Goal: Task Accomplishment & Management: Manage account settings

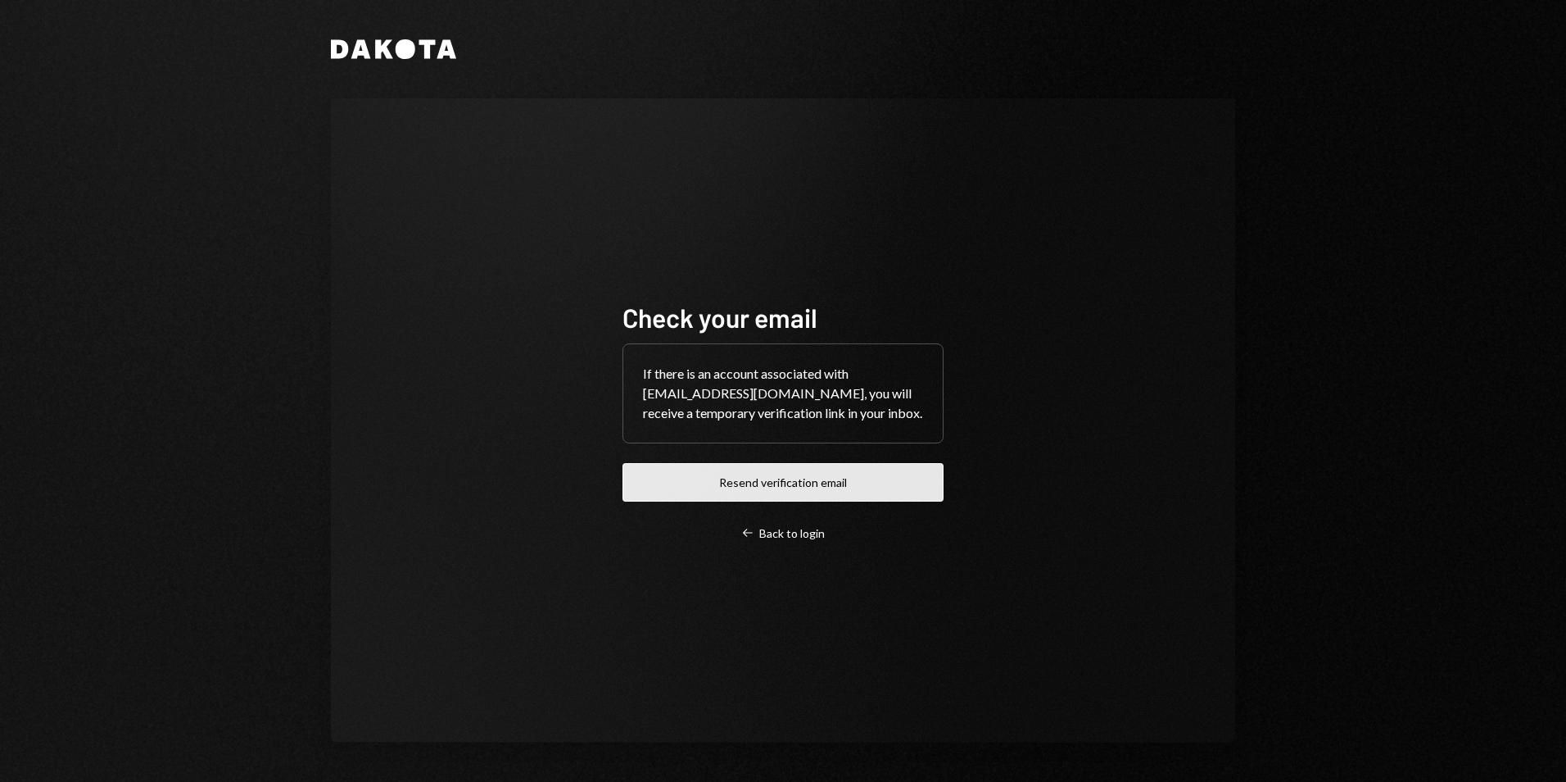
click at [774, 485] on button "Resend verification email" at bounding box center [783, 482] width 321 height 39
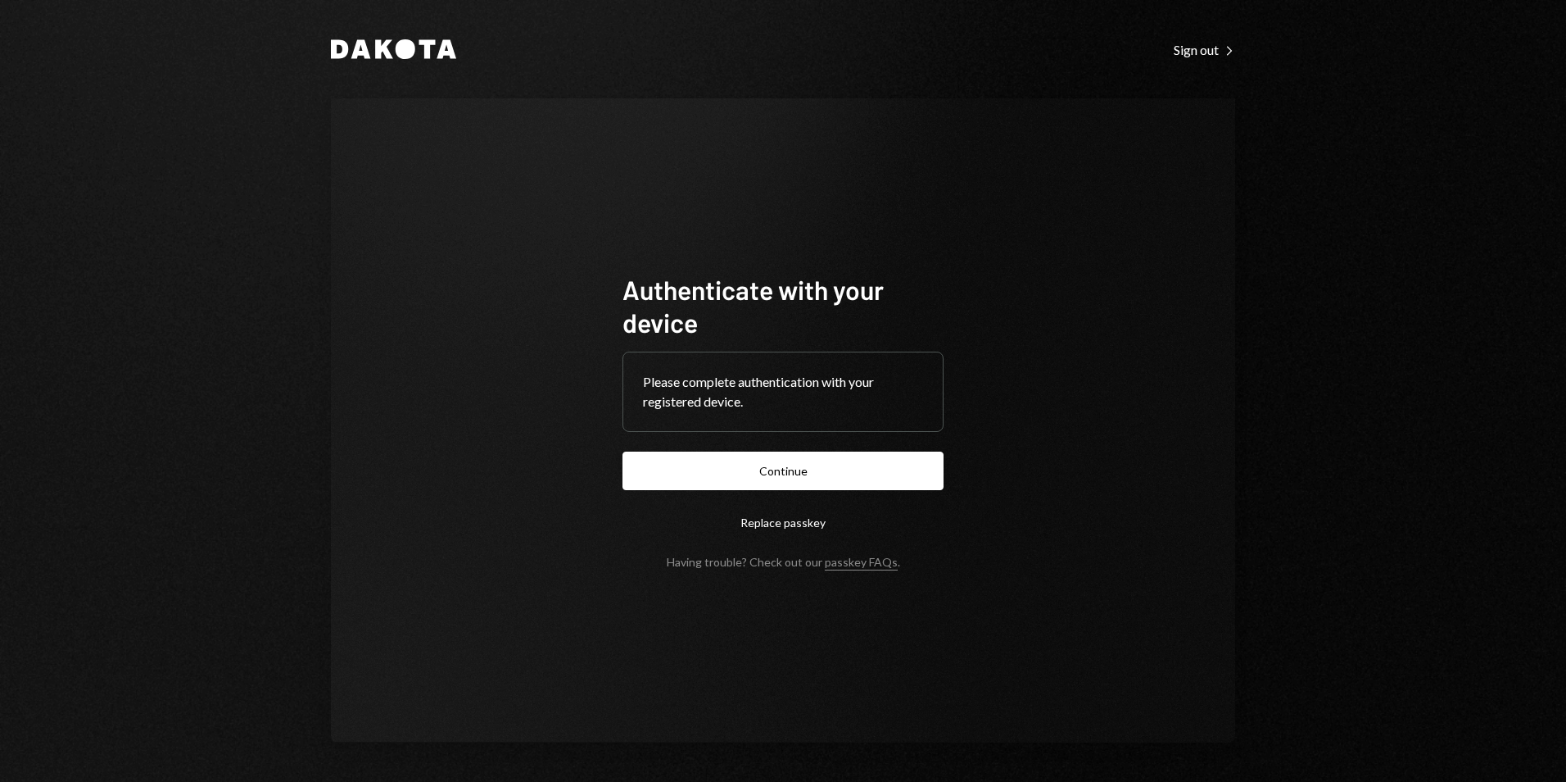
click at [786, 425] on div "Please complete authentication with your registered device." at bounding box center [783, 391] width 320 height 79
click at [777, 468] on button "Continue" at bounding box center [783, 470] width 321 height 39
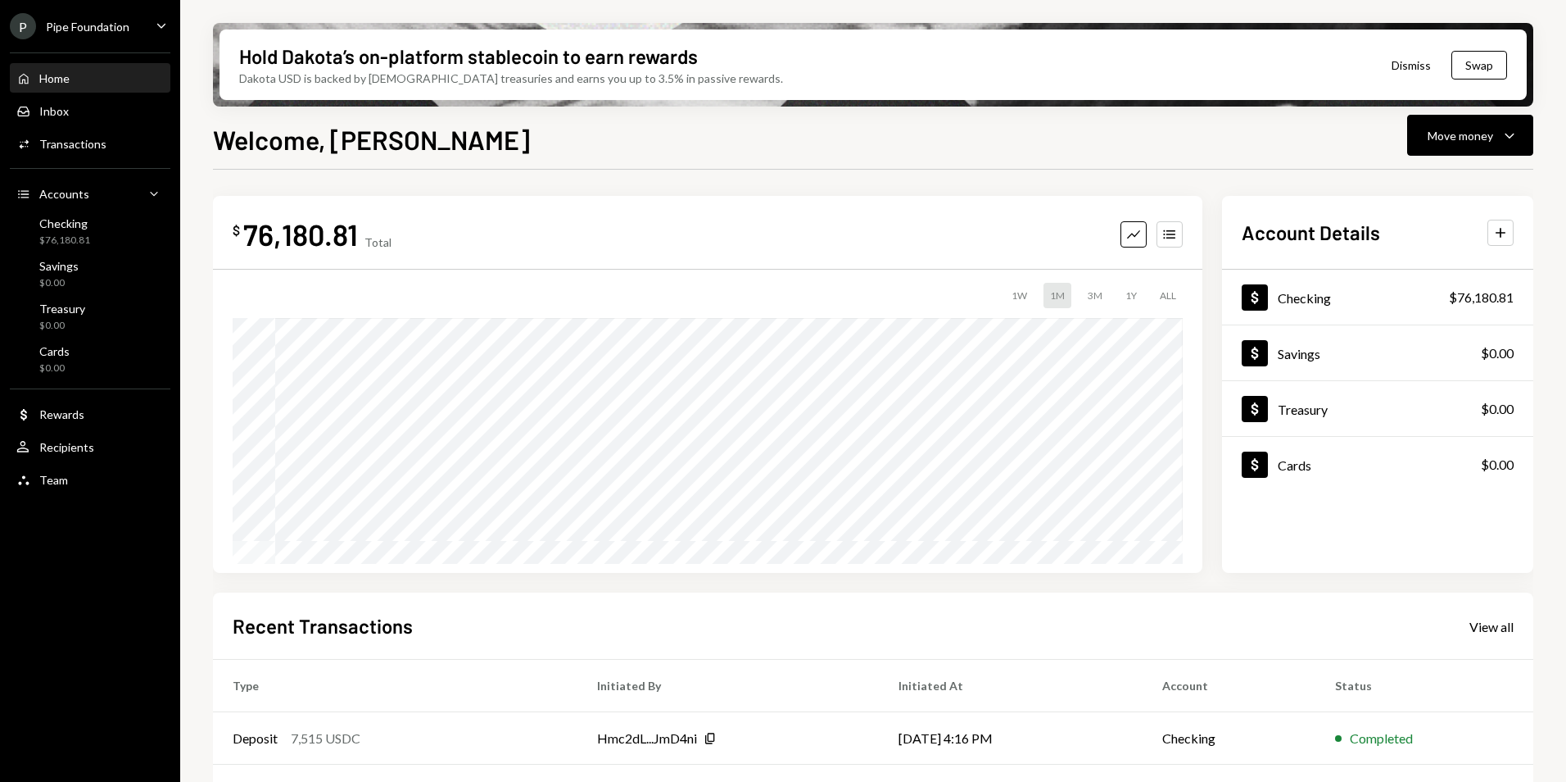
click at [116, 31] on div "Pipe Foundation" at bounding box center [88, 27] width 84 height 14
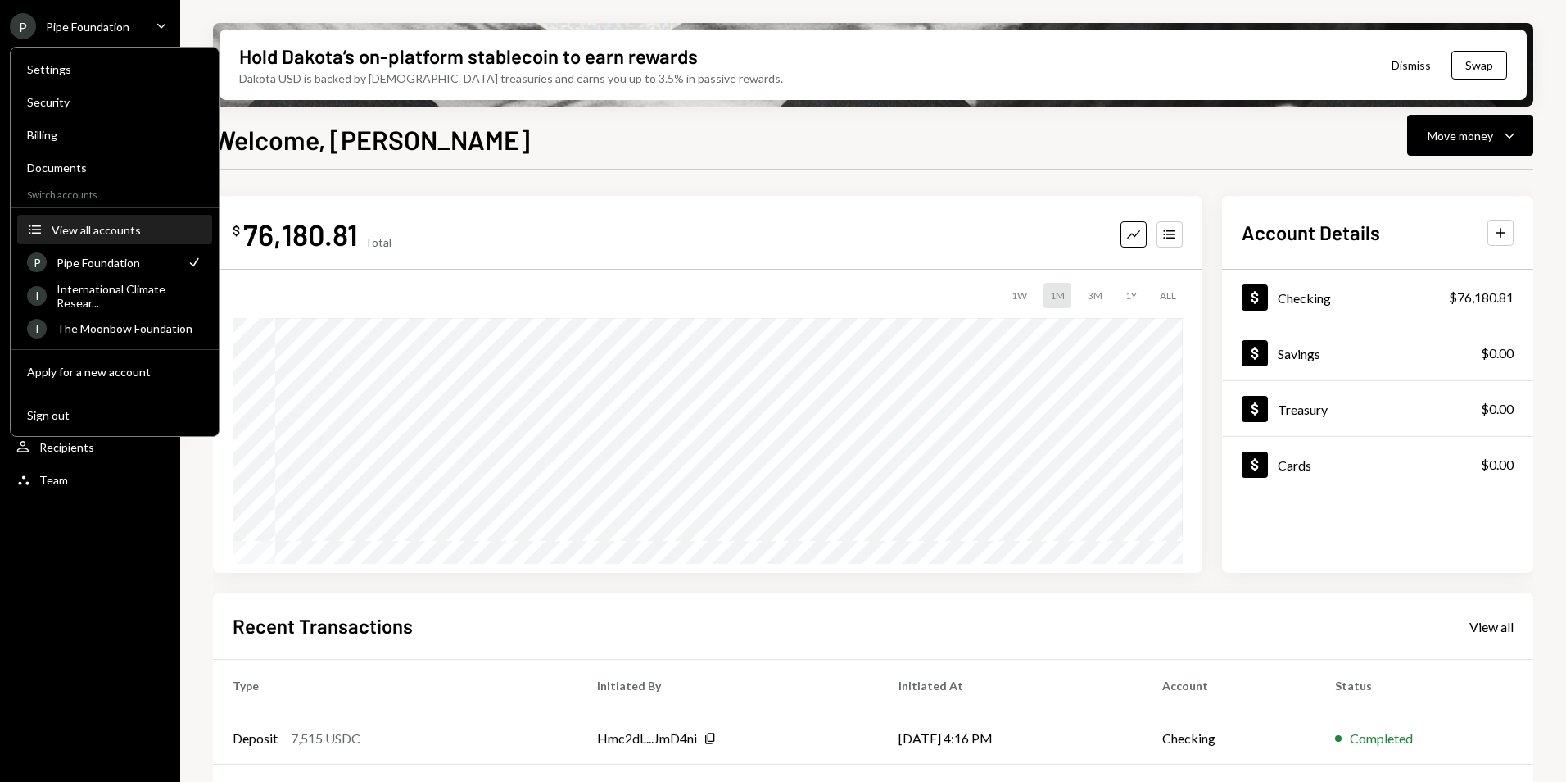
click at [110, 231] on div "View all accounts" at bounding box center [127, 230] width 151 height 14
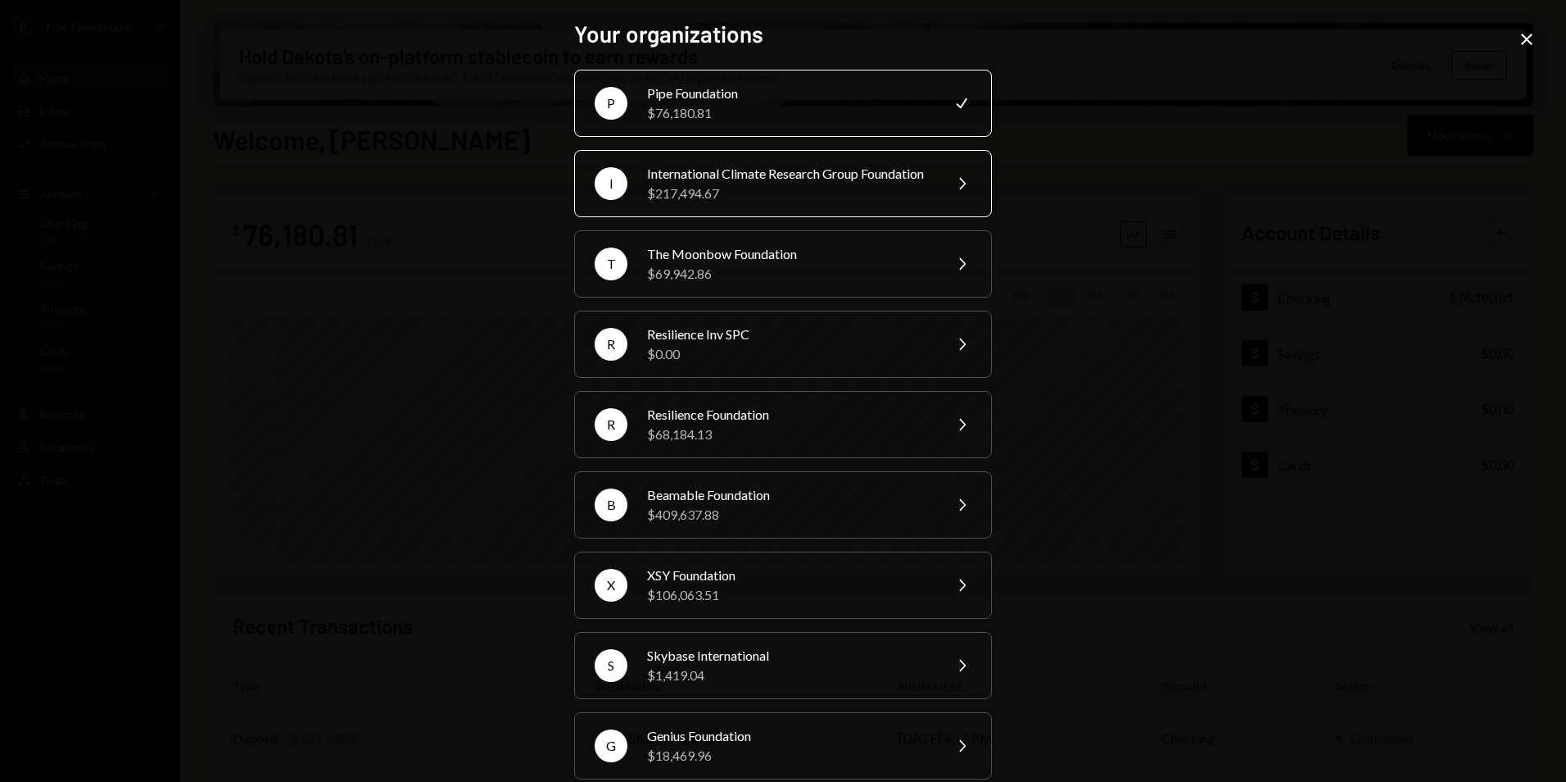
click at [702, 184] on div "International Climate Research Group Foundation" at bounding box center [789, 174] width 285 height 20
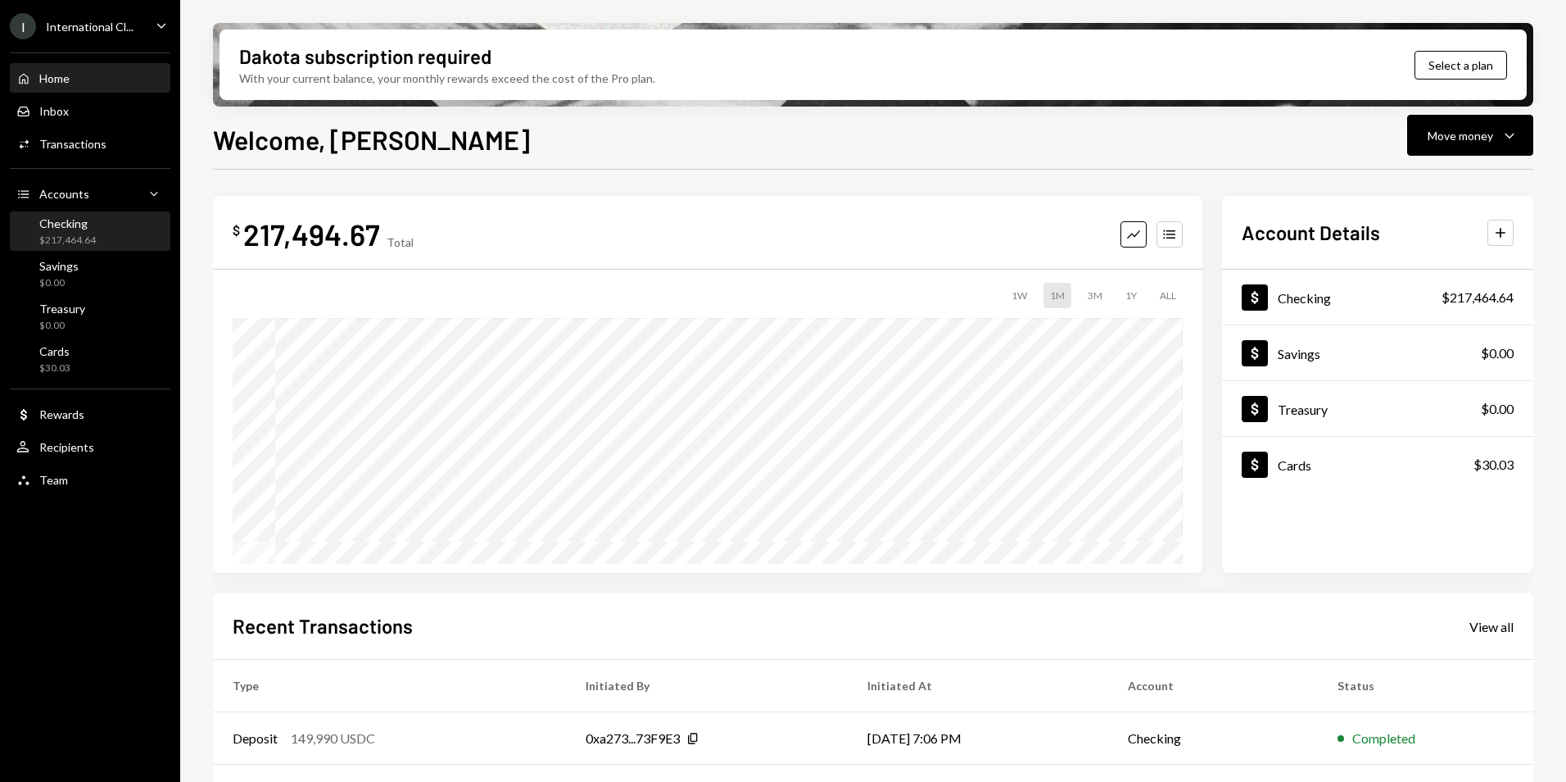
click at [89, 233] on div "$217,464.64" at bounding box center [67, 240] width 57 height 14
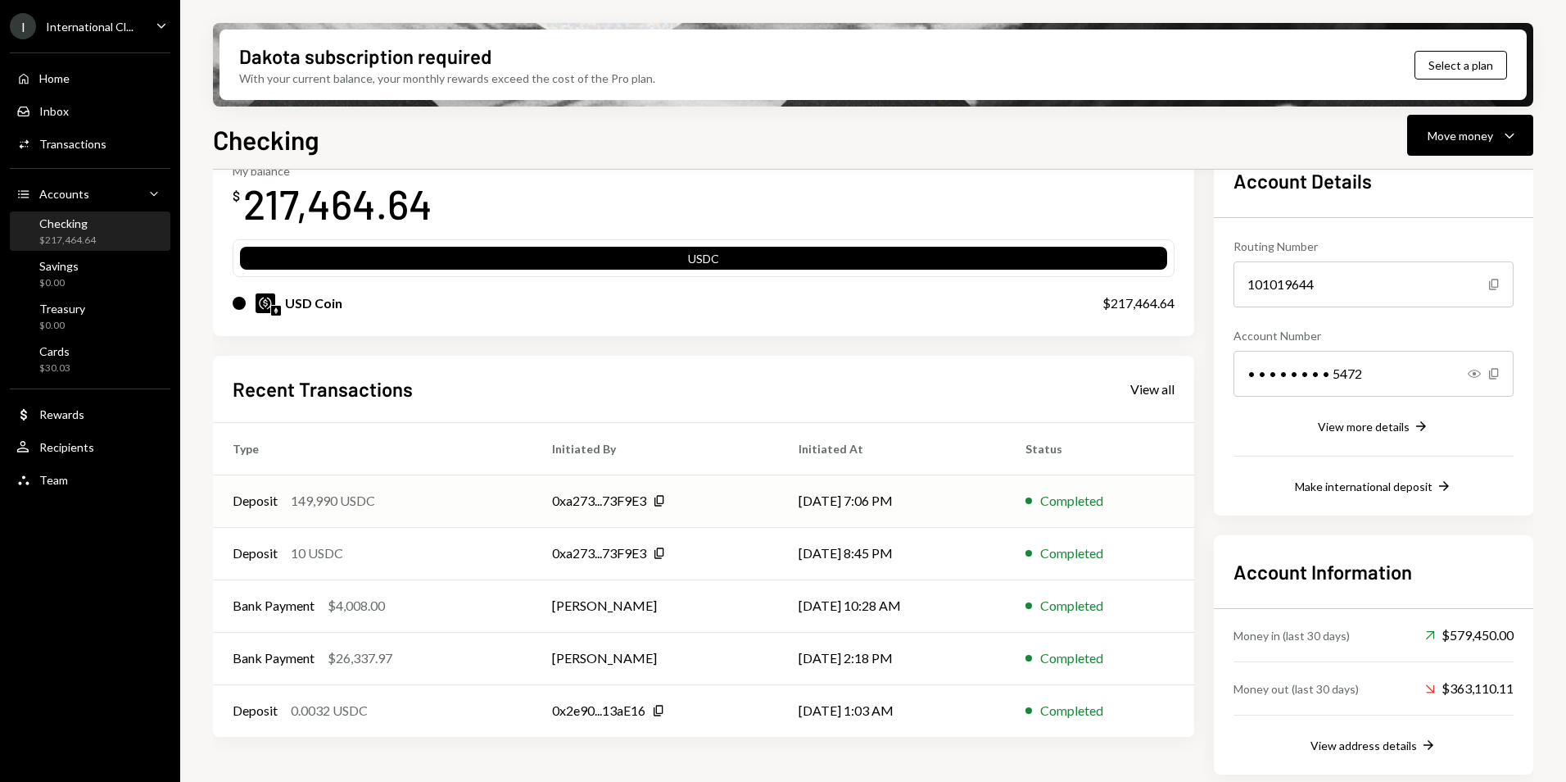
scroll to position [109, 0]
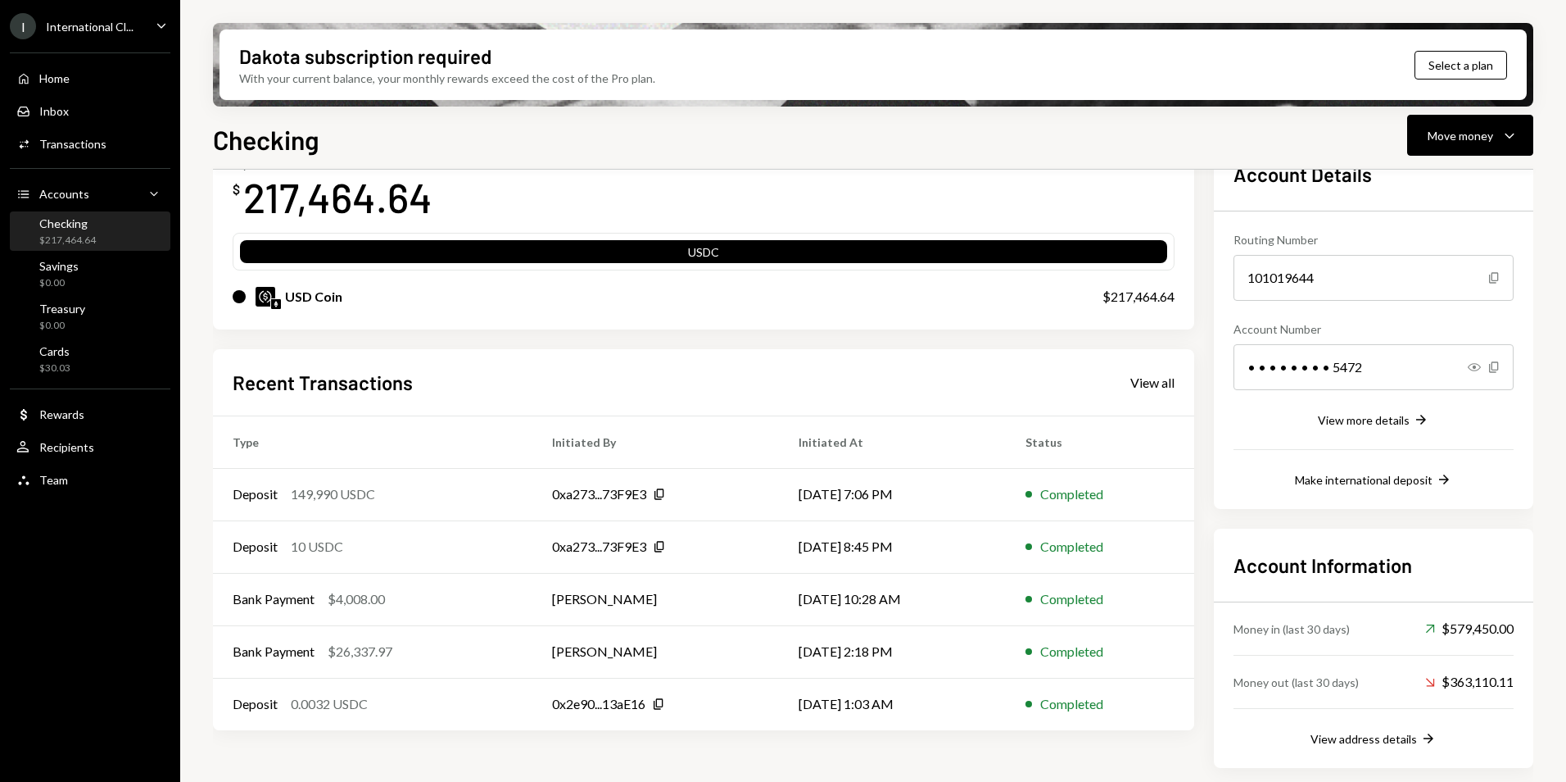
click at [111, 25] on div "International Cl..." at bounding box center [90, 27] width 88 height 14
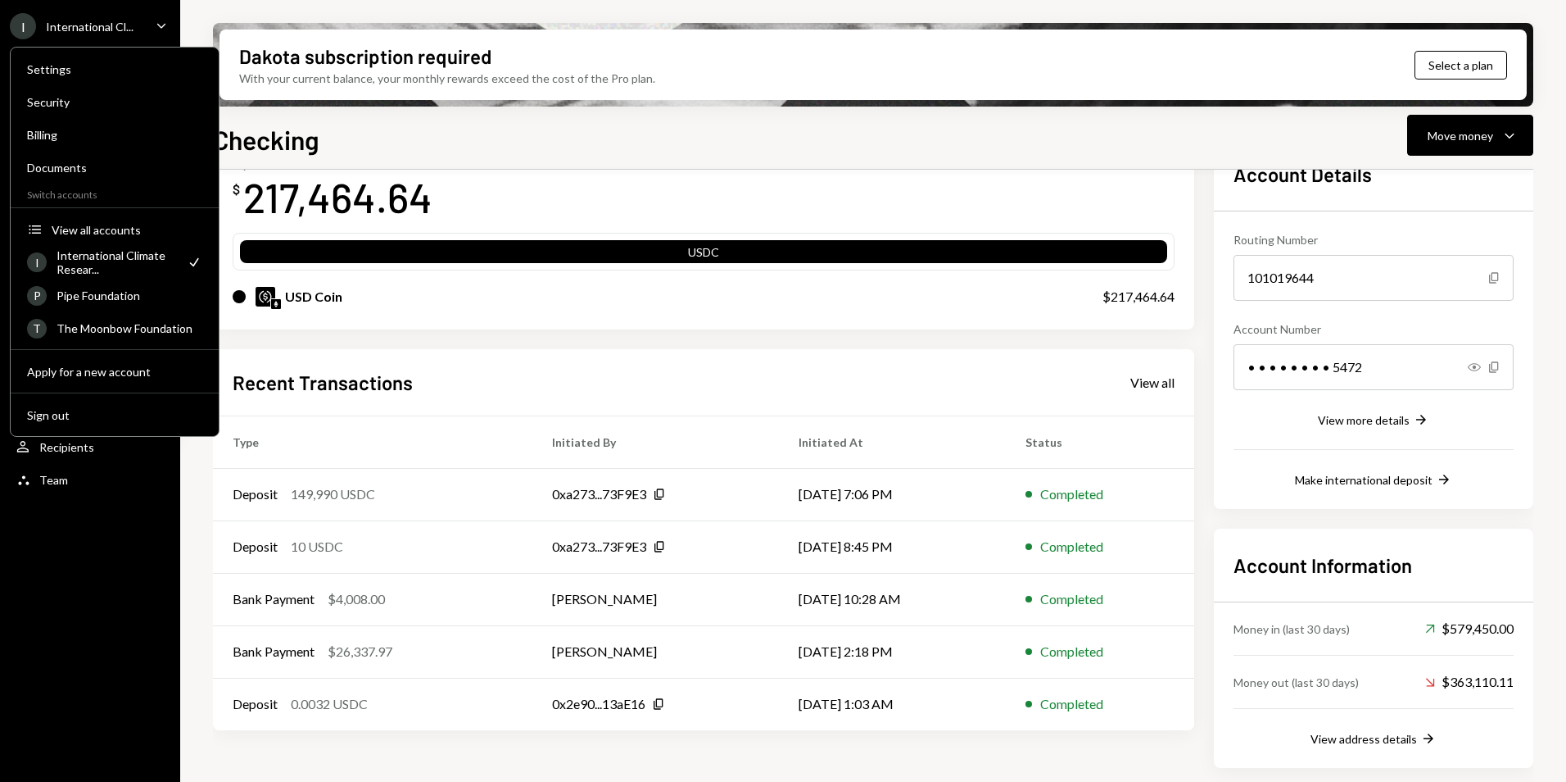
click at [561, 142] on div "Checking Move money Caret Down" at bounding box center [873, 138] width 1321 height 36
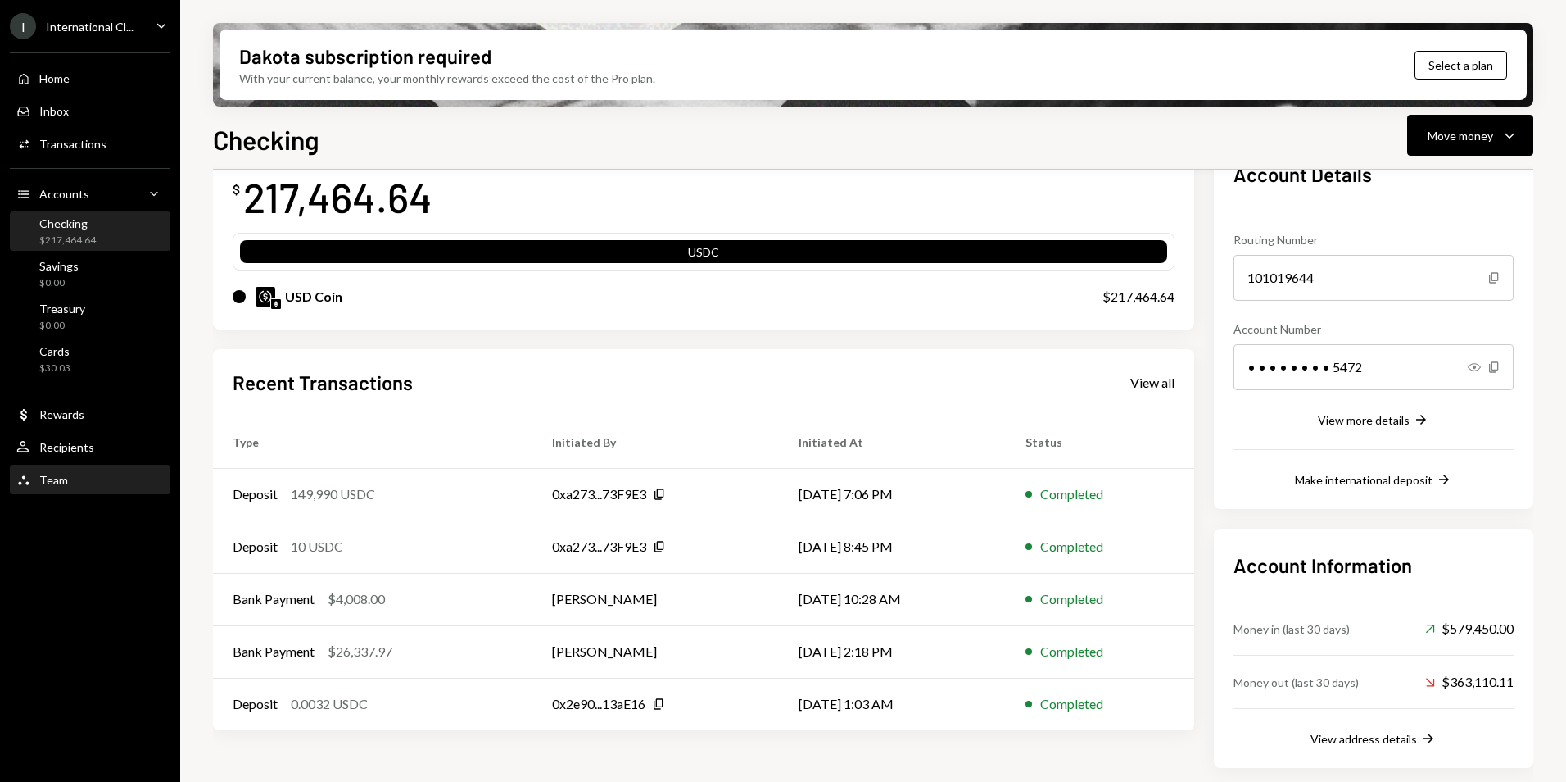
click at [93, 486] on div "Team Team" at bounding box center [89, 480] width 147 height 15
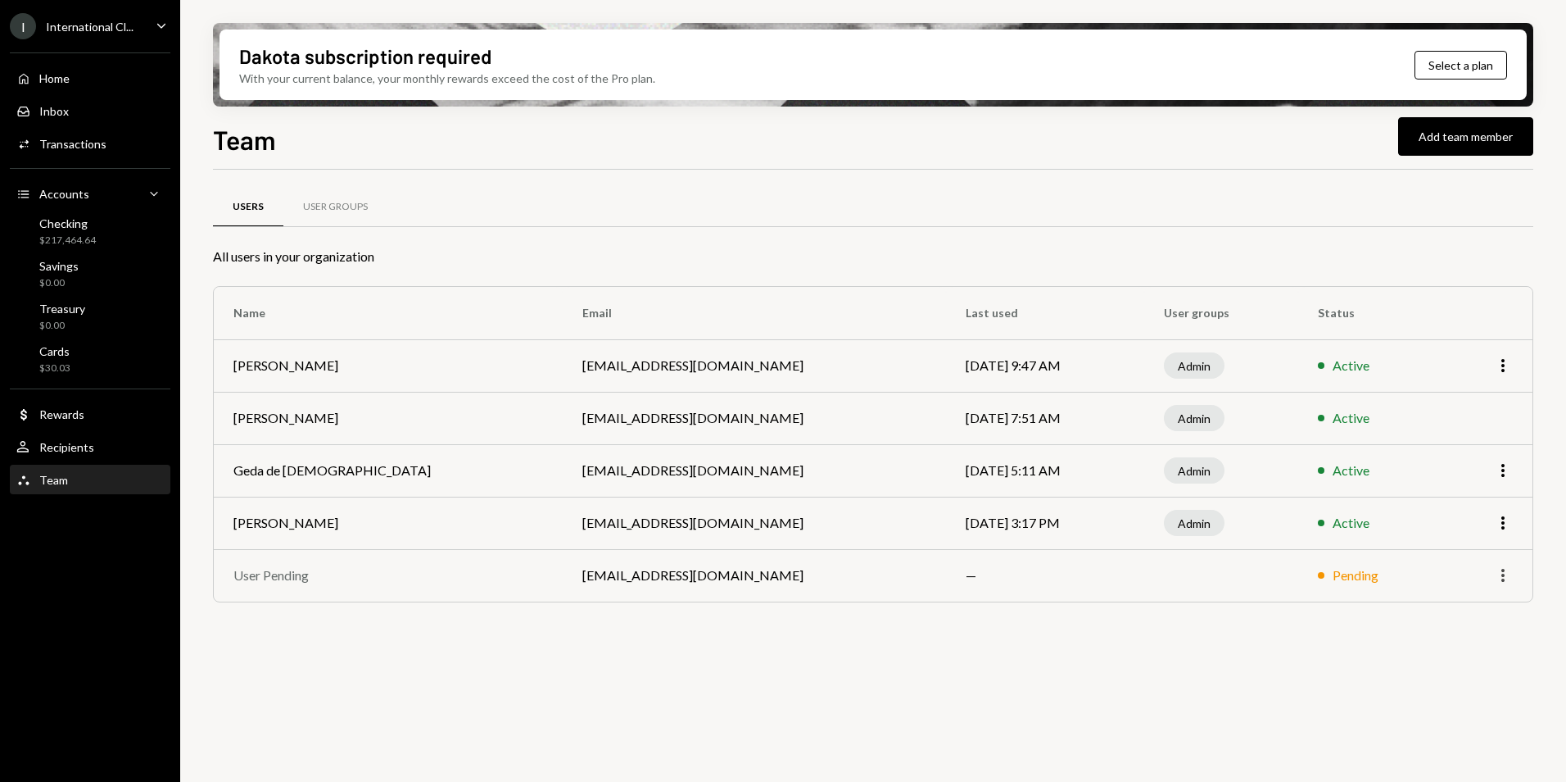
click at [1503, 574] on icon "More" at bounding box center [1504, 575] width 20 height 20
click at [1149, 582] on td at bounding box center [1222, 575] width 155 height 52
click at [331, 204] on div "User Groups" at bounding box center [335, 207] width 65 height 14
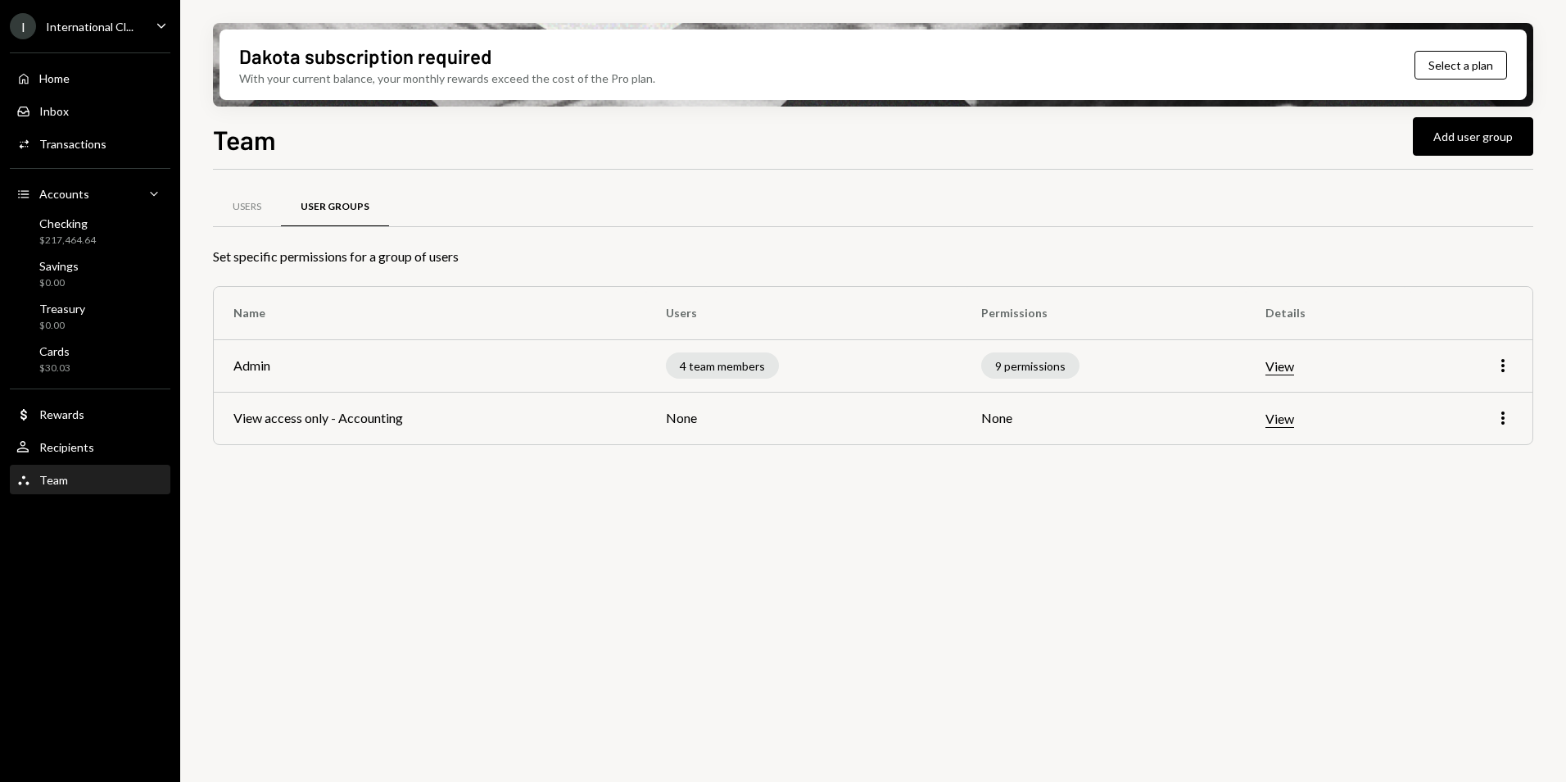
click at [1284, 424] on button "View" at bounding box center [1280, 418] width 29 height 17
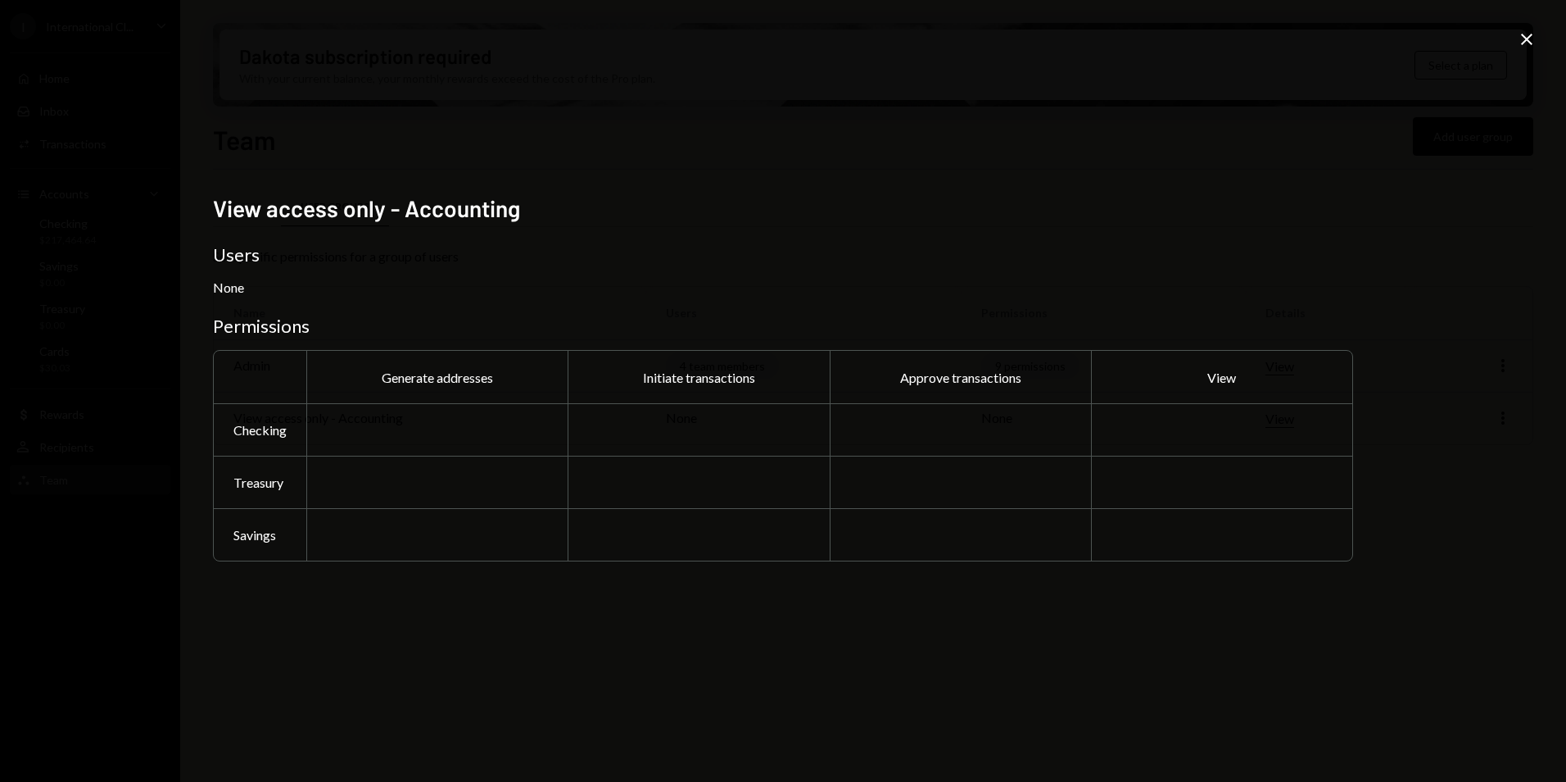
drag, startPoint x: 1527, startPoint y: 39, endPoint x: 1422, endPoint y: 203, distance: 194.5
click at [1526, 42] on icon "Close" at bounding box center [1527, 39] width 20 height 20
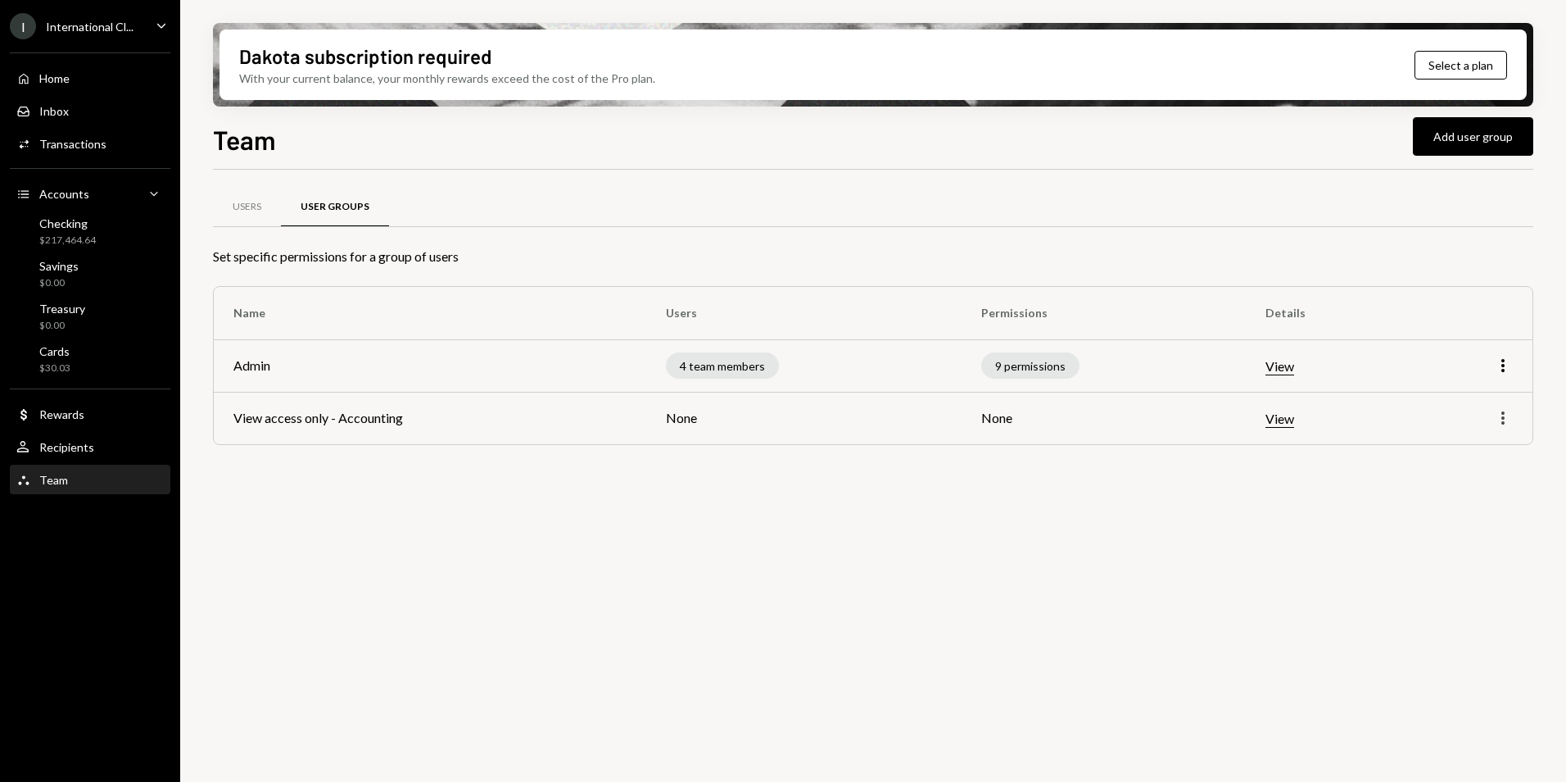
click at [1503, 417] on icon "button" at bounding box center [1503, 417] width 3 height 13
click at [1453, 454] on div "Edit" at bounding box center [1466, 452] width 82 height 29
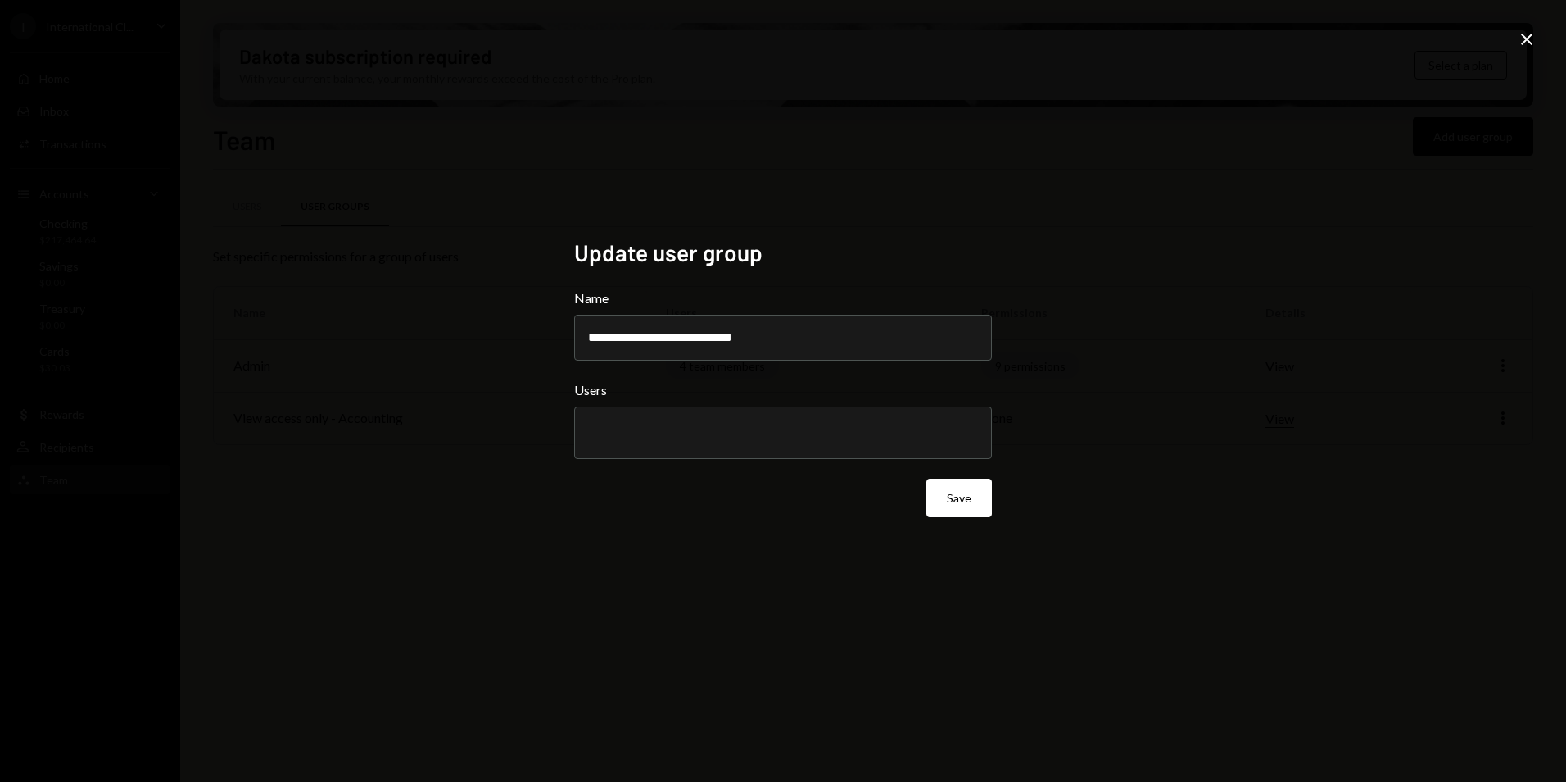
click at [601, 442] on div at bounding box center [783, 432] width 390 height 41
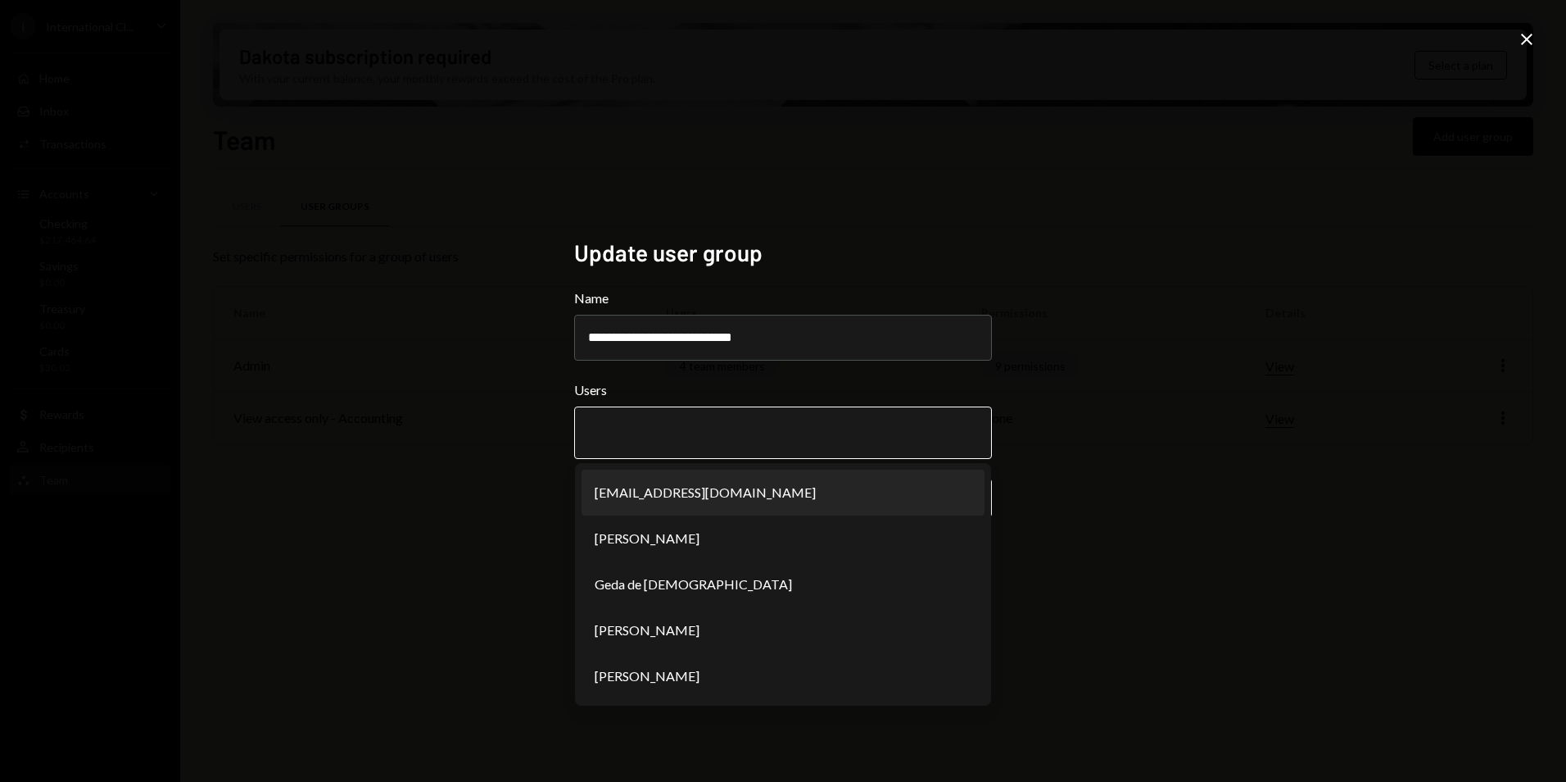
drag, startPoint x: 654, startPoint y: 492, endPoint x: 612, endPoint y: 451, distance: 58.5
click at [654, 491] on li "kobie@mainnerpartners.com" at bounding box center [783, 492] width 403 height 46
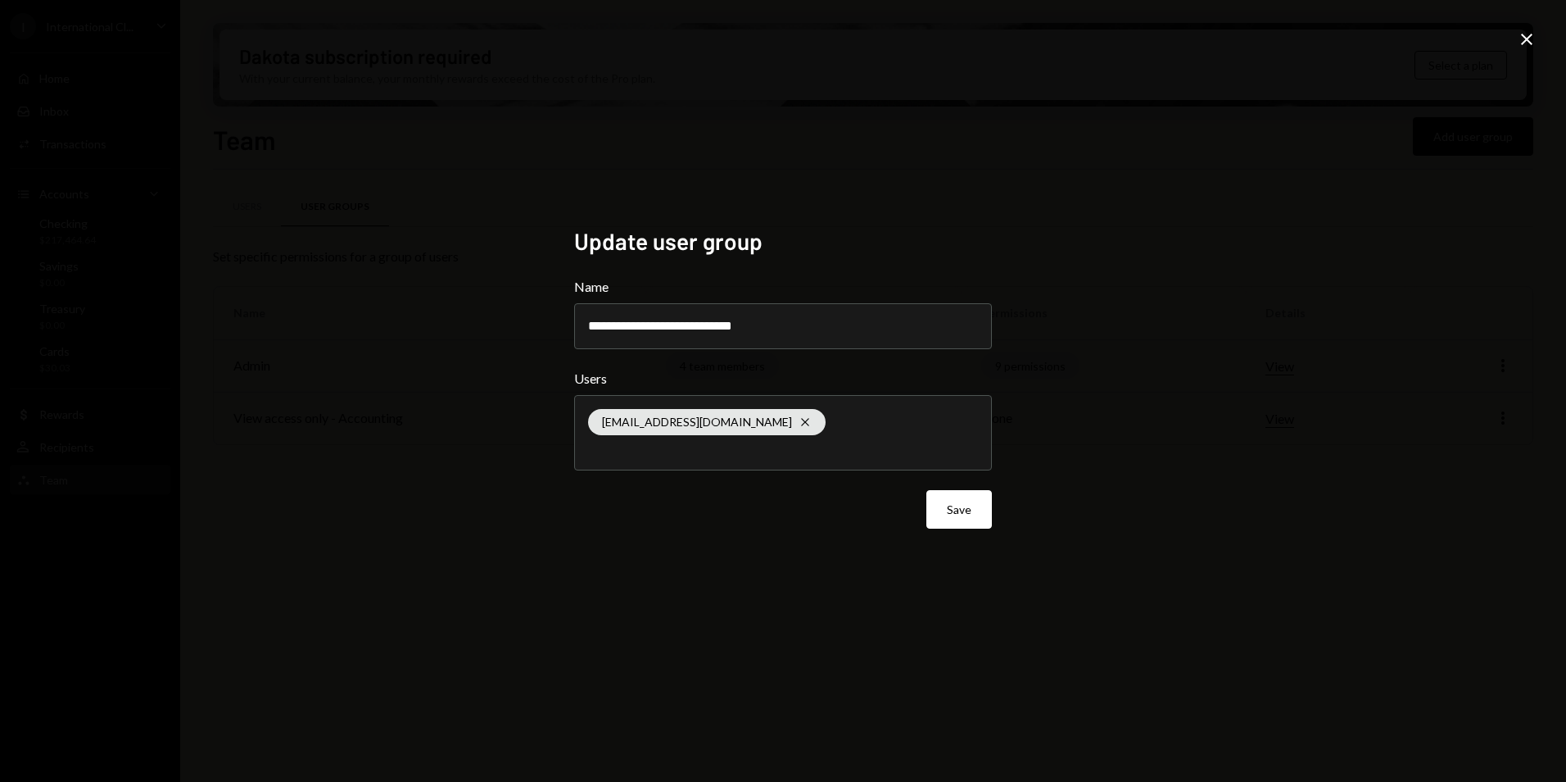
click at [967, 513] on button "Save" at bounding box center [960, 509] width 66 height 39
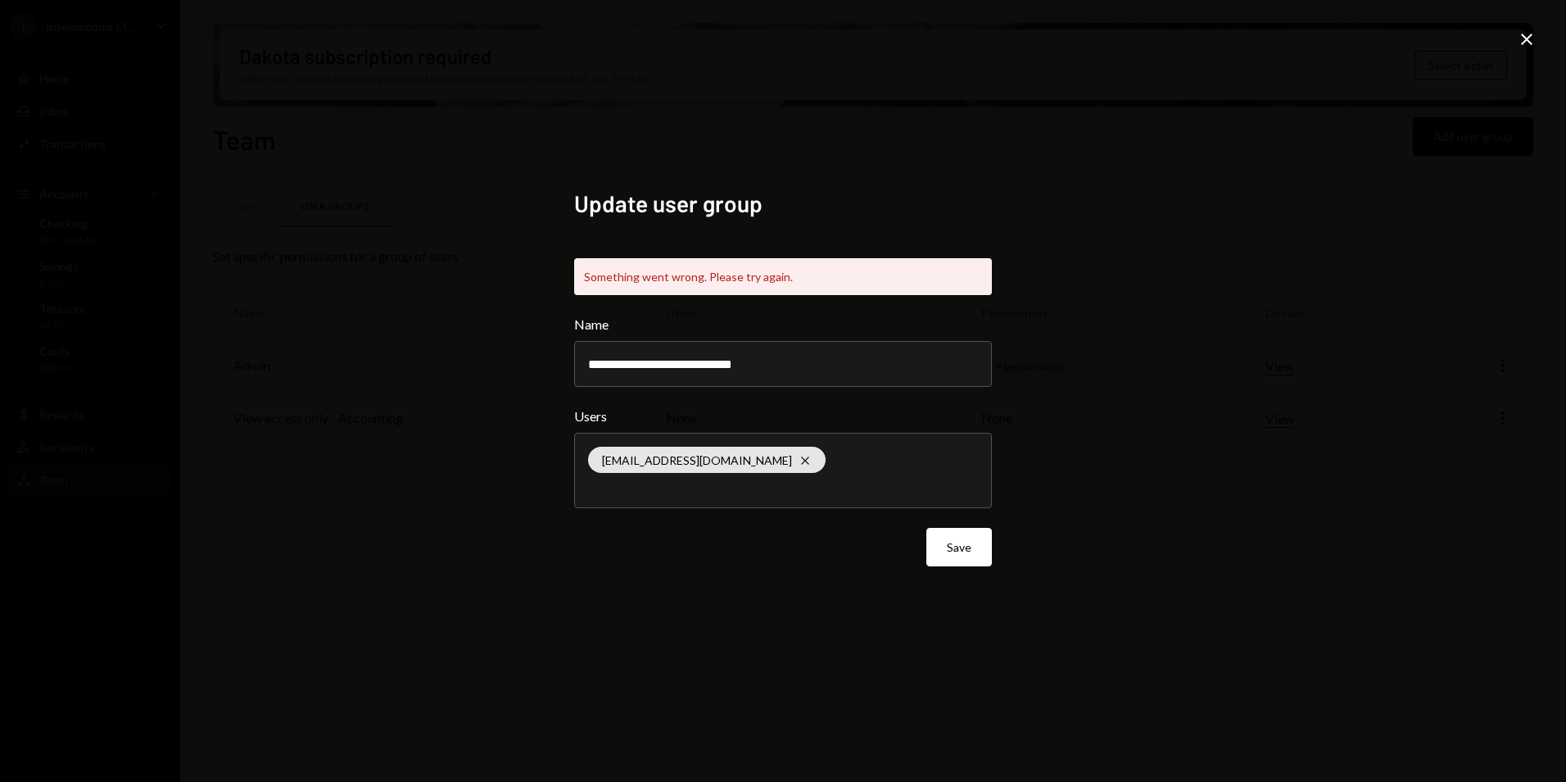
click at [823, 474] on div "kobie@mainnerpartners.com Cross" at bounding box center [783, 470] width 390 height 74
click at [427, 569] on div "**********" at bounding box center [783, 391] width 1566 height 782
click at [957, 554] on button "Save" at bounding box center [960, 547] width 66 height 39
click at [1522, 34] on icon "Close" at bounding box center [1527, 39] width 20 height 20
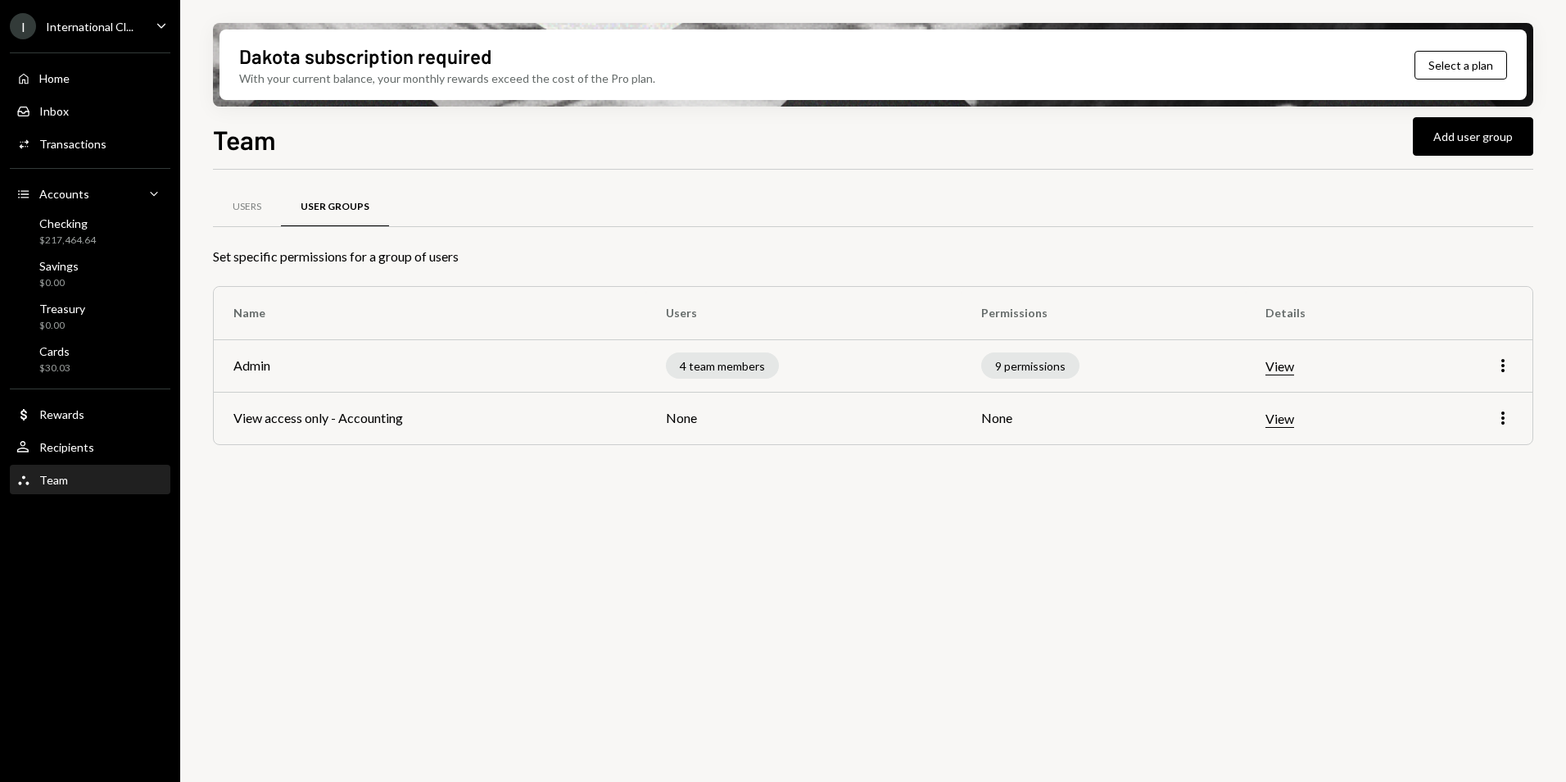
click at [926, 474] on div "Users User Groups Set specific permissions for a group of users Name Users Perm…" at bounding box center [873, 337] width 1321 height 282
click at [250, 216] on div "Users" at bounding box center [247, 207] width 68 height 39
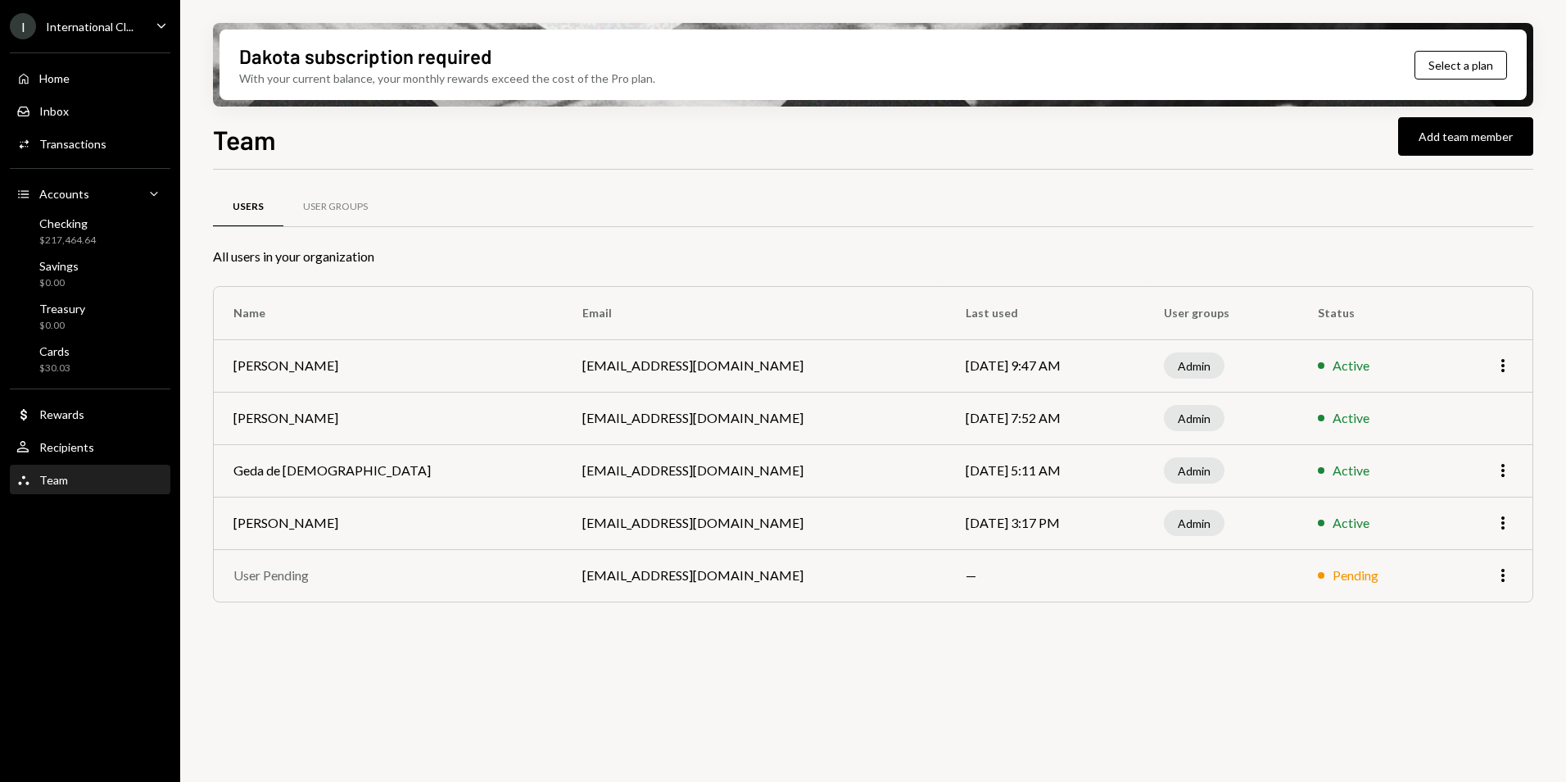
click at [118, 20] on div "International Cl..." at bounding box center [90, 27] width 88 height 14
click at [733, 152] on div "Team Add team member" at bounding box center [873, 138] width 1321 height 36
click at [68, 75] on div "Home" at bounding box center [54, 78] width 30 height 14
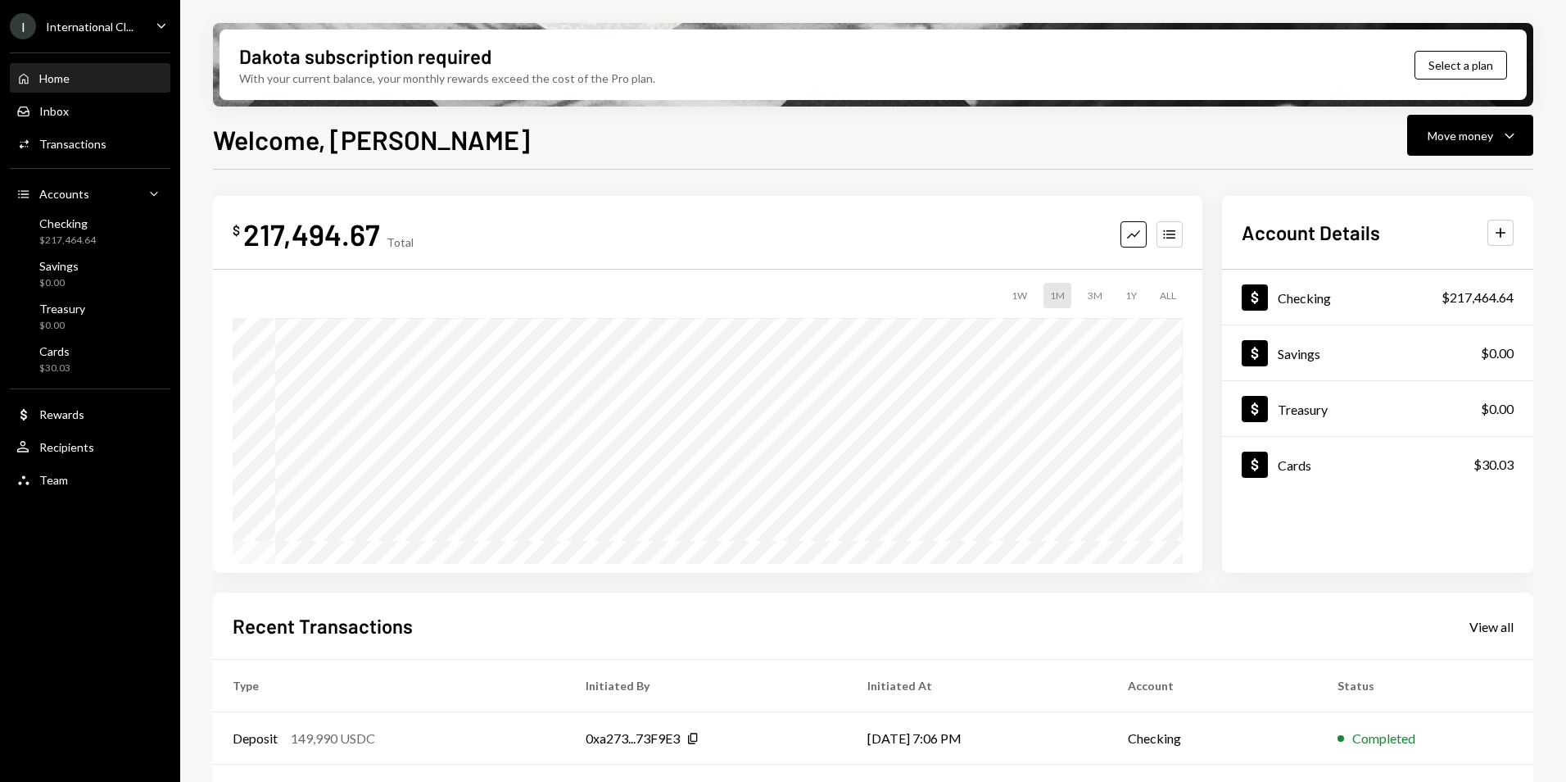
click at [1296, 143] on div "Welcome, [PERSON_NAME] Move money Caret Down" at bounding box center [873, 138] width 1321 height 36
drag, startPoint x: 59, startPoint y: 29, endPoint x: 67, endPoint y: 29, distance: 8.2
click at [59, 29] on div "International Cl..." at bounding box center [90, 27] width 88 height 14
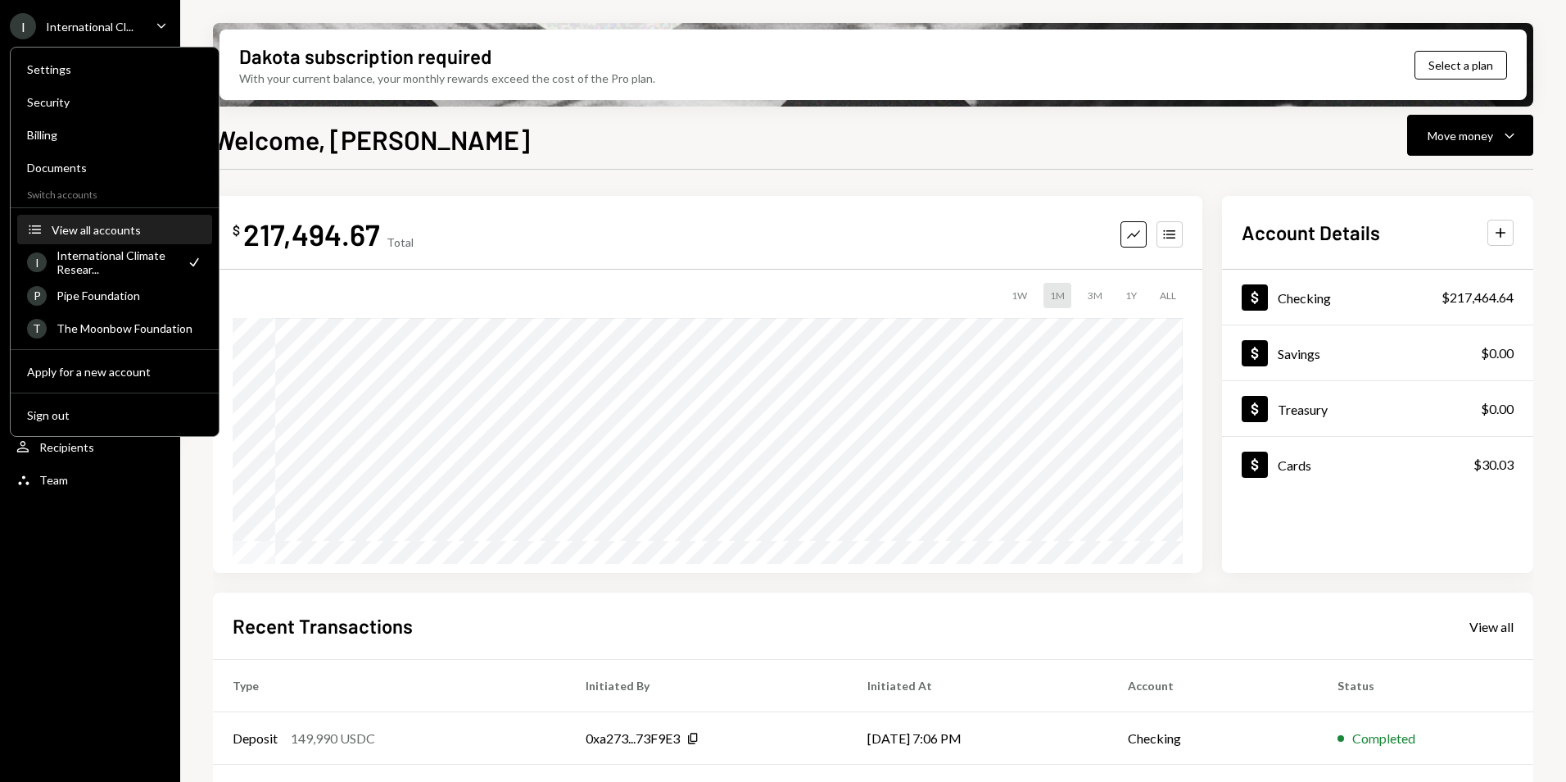
click at [82, 229] on div "View all accounts" at bounding box center [127, 230] width 151 height 14
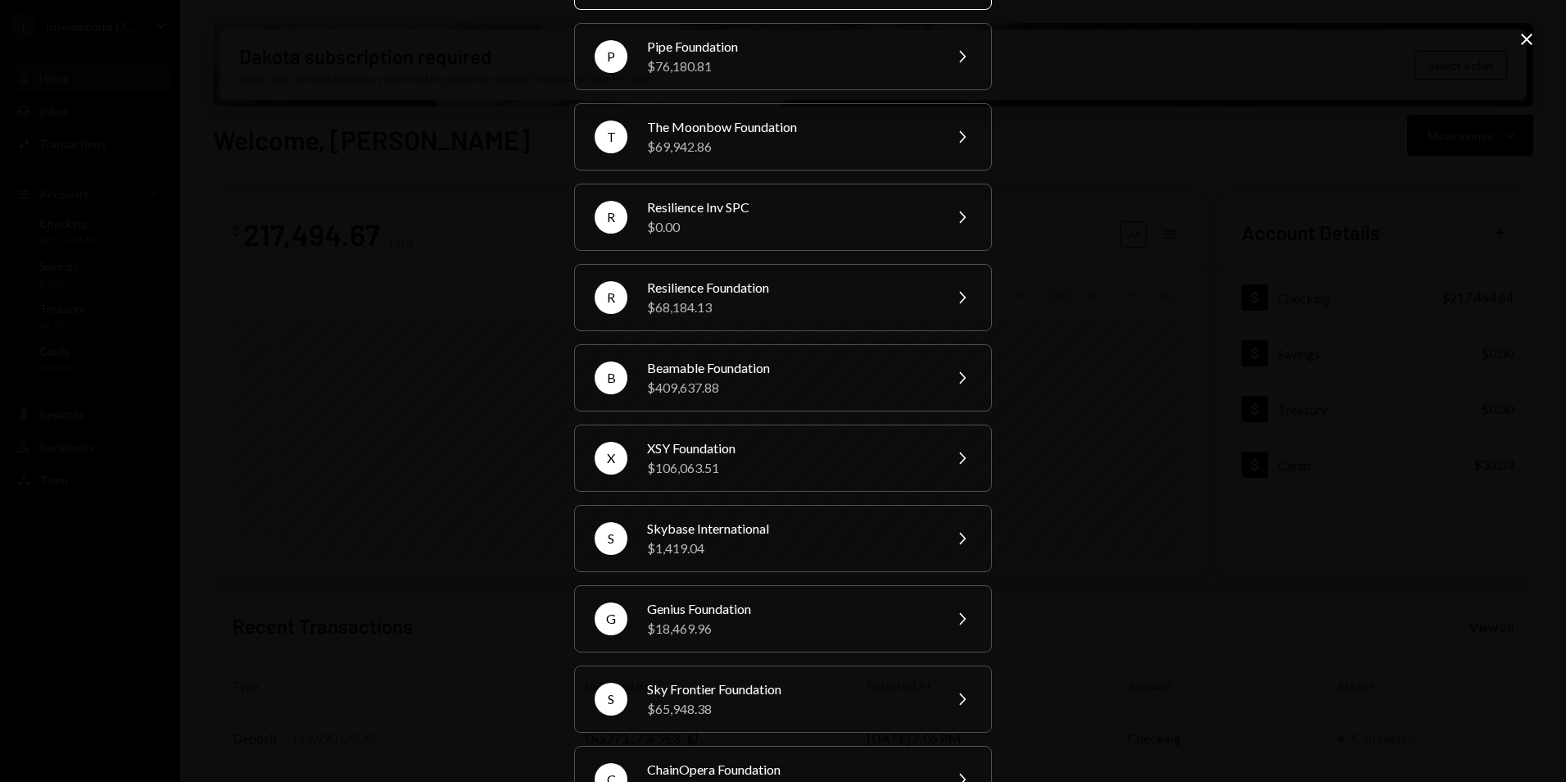
scroll to position [204, 0]
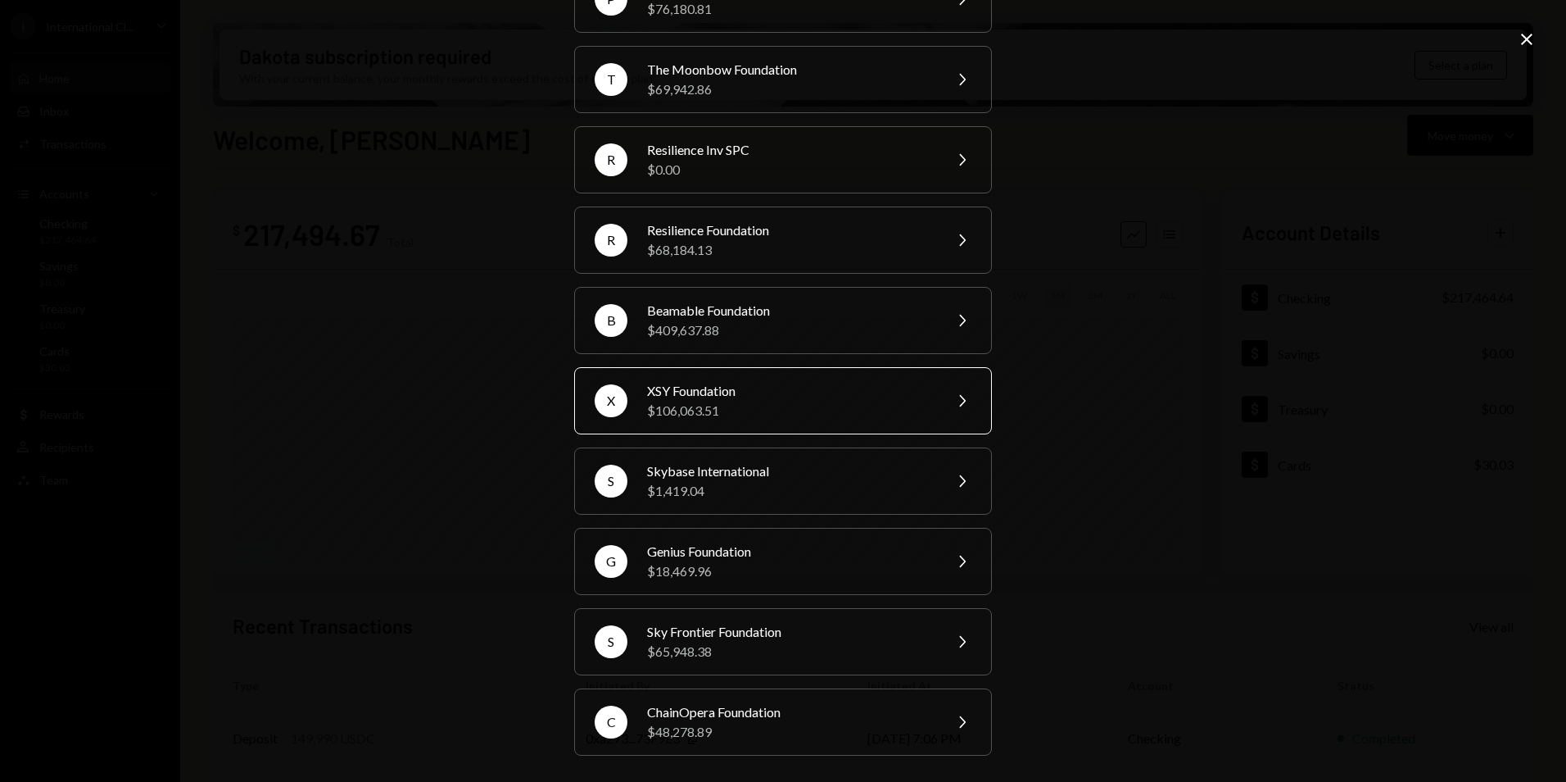
click at [691, 398] on div "XSY Foundation" at bounding box center [789, 391] width 285 height 20
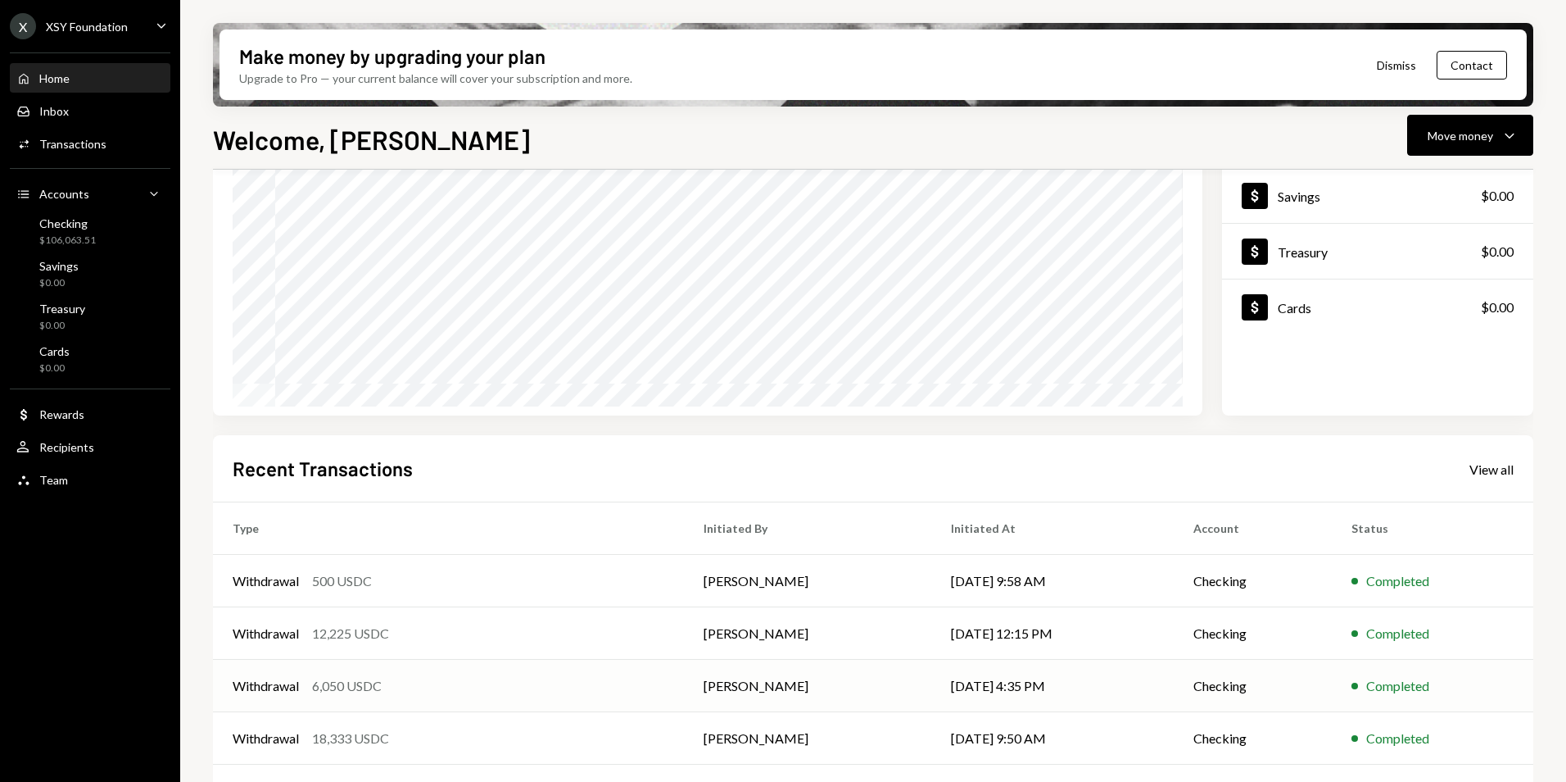
scroll to position [206, 0]
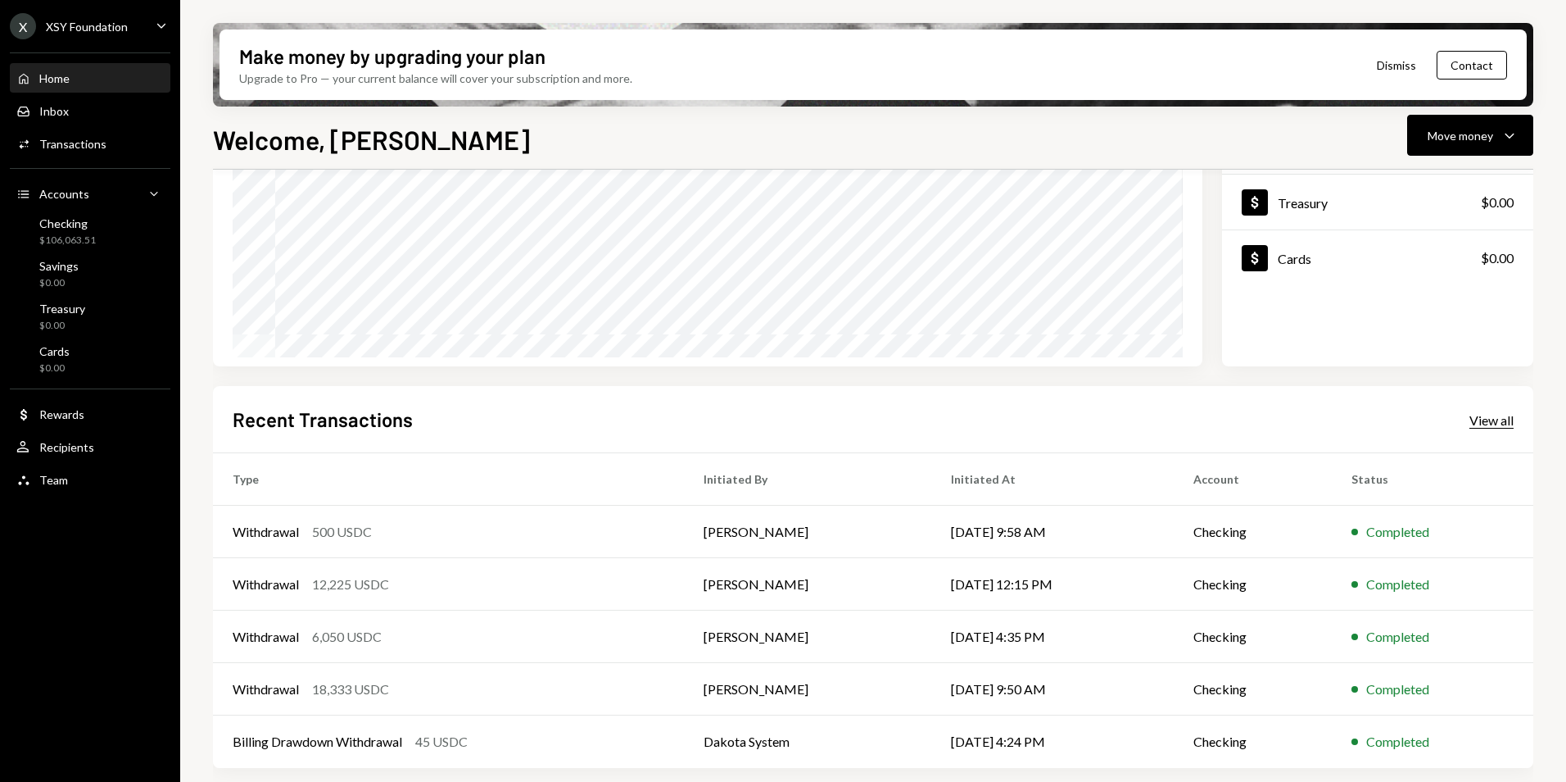
click at [1486, 423] on div "View all" at bounding box center [1492, 420] width 44 height 16
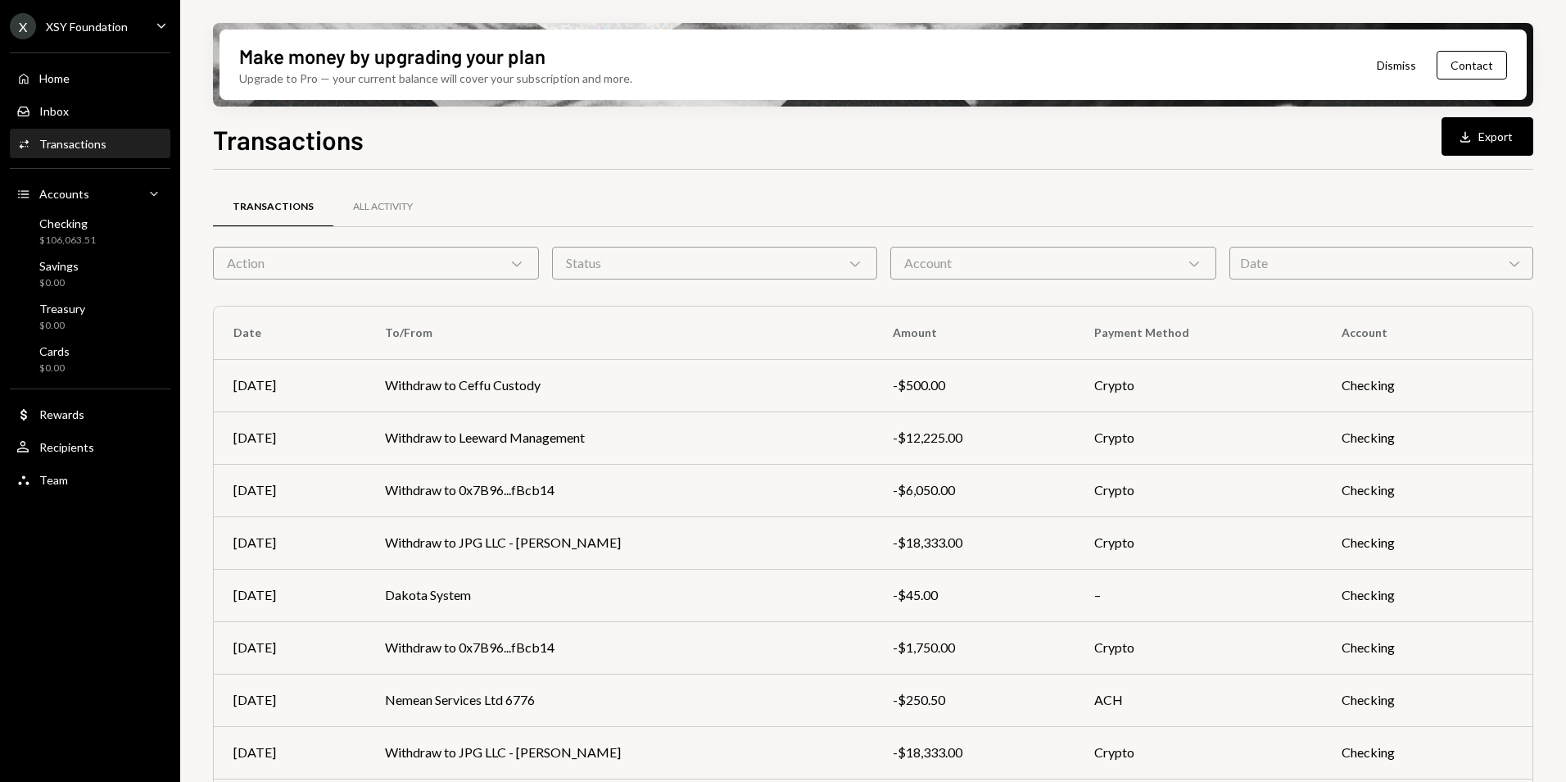
click at [1278, 267] on div "Date Chevron Down" at bounding box center [1382, 263] width 304 height 33
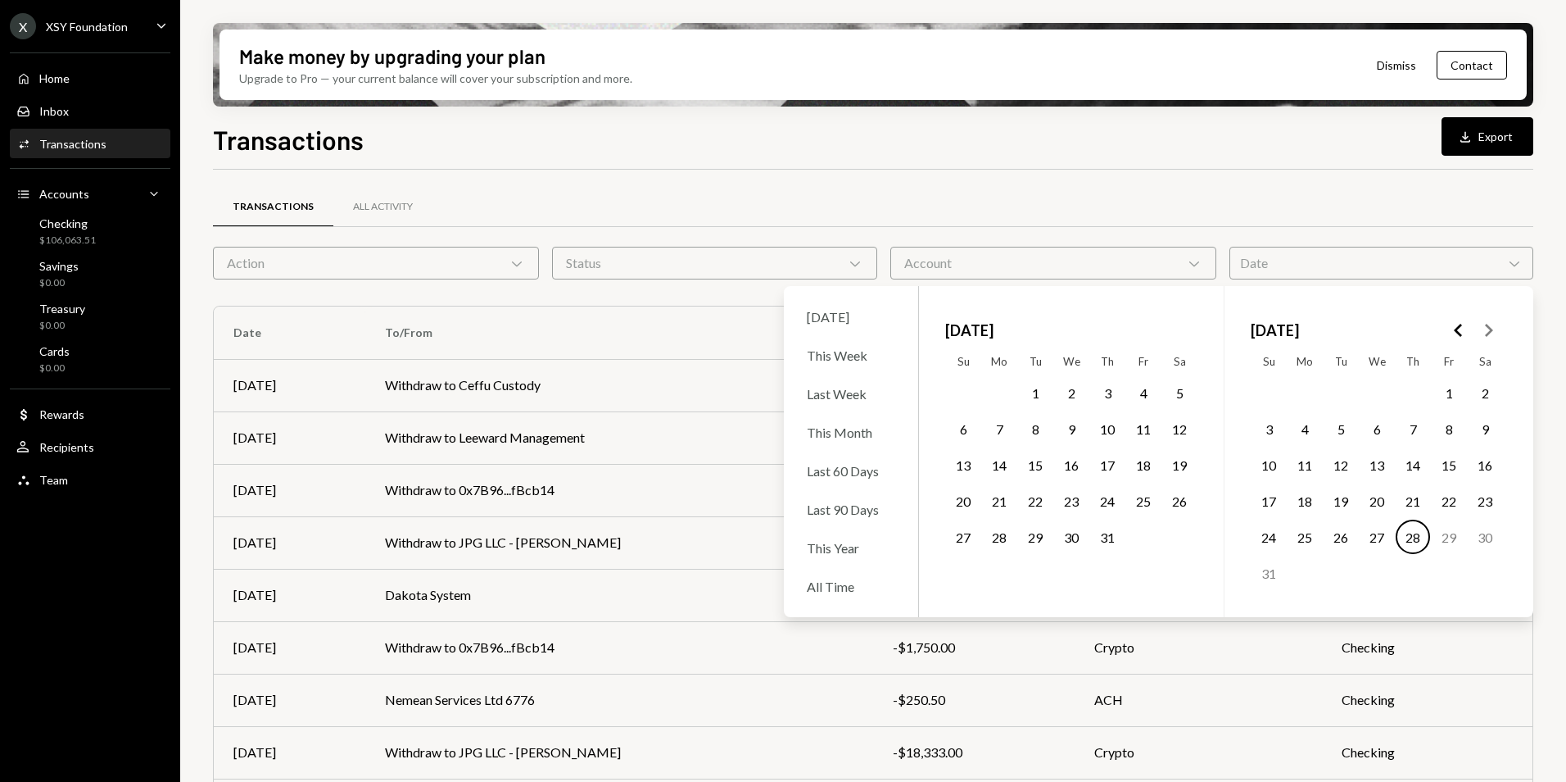
click at [1452, 333] on icon "Go to the Previous Month" at bounding box center [1459, 330] width 20 height 20
click at [1456, 333] on icon "Go to the Previous Month" at bounding box center [1459, 330] width 20 height 20
click at [1491, 331] on polygon "Go to the Next Month" at bounding box center [1489, 330] width 8 height 13
click at [1103, 469] on button "15" at bounding box center [1107, 464] width 34 height 34
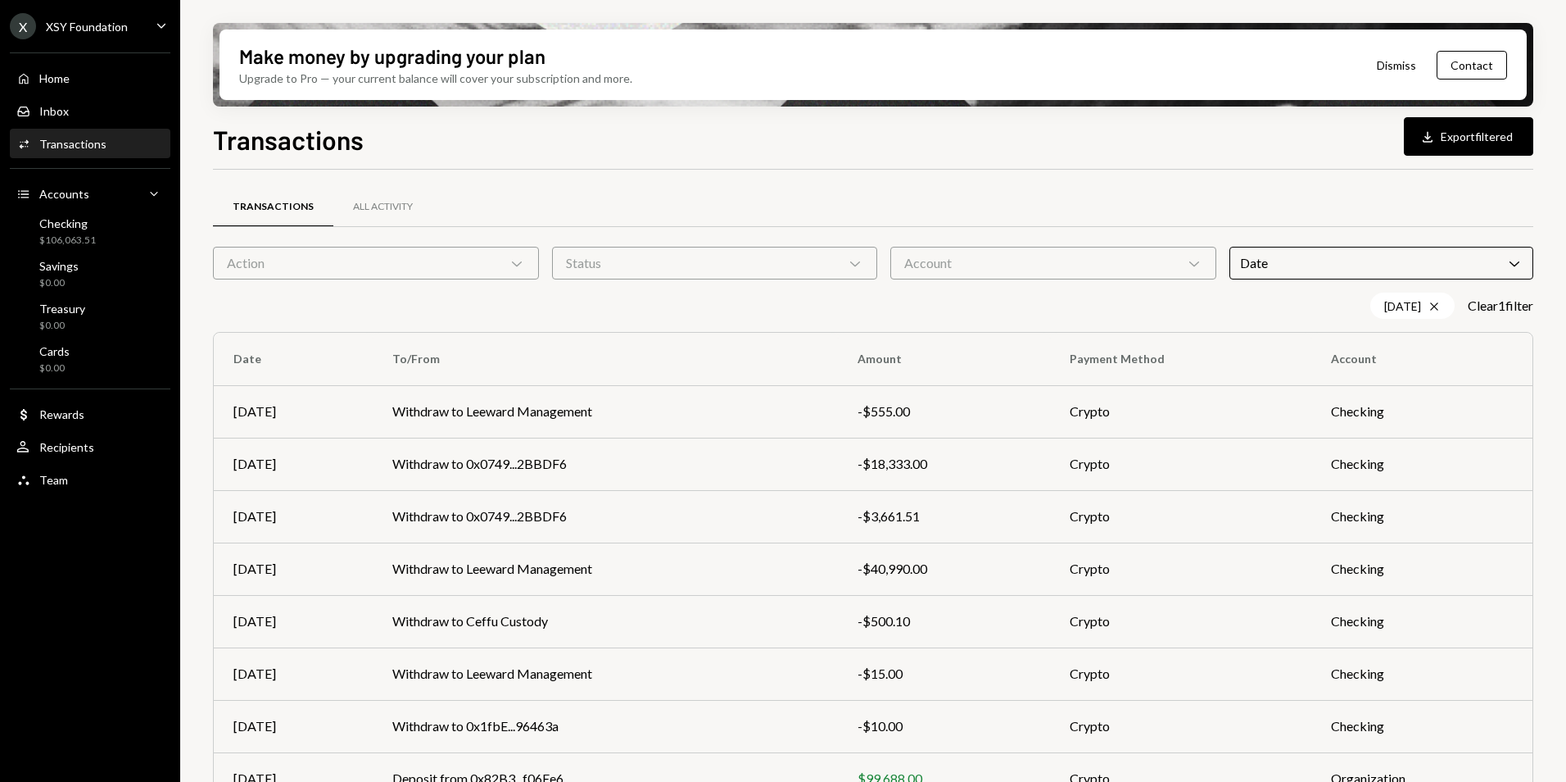
click at [604, 316] on div "05/15/25 Cross Clear 1 filter" at bounding box center [873, 305] width 1321 height 26
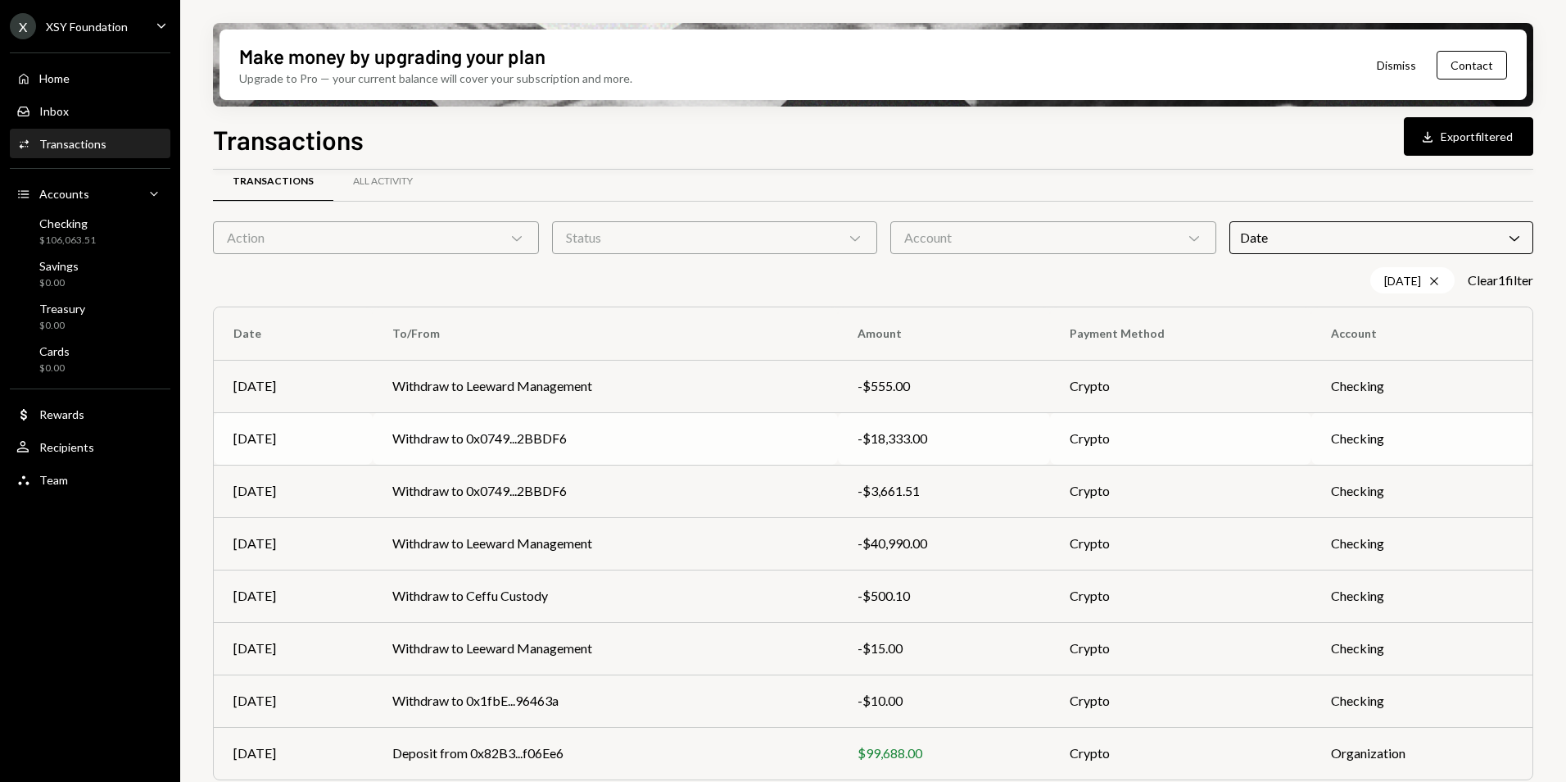
scroll to position [38, 0]
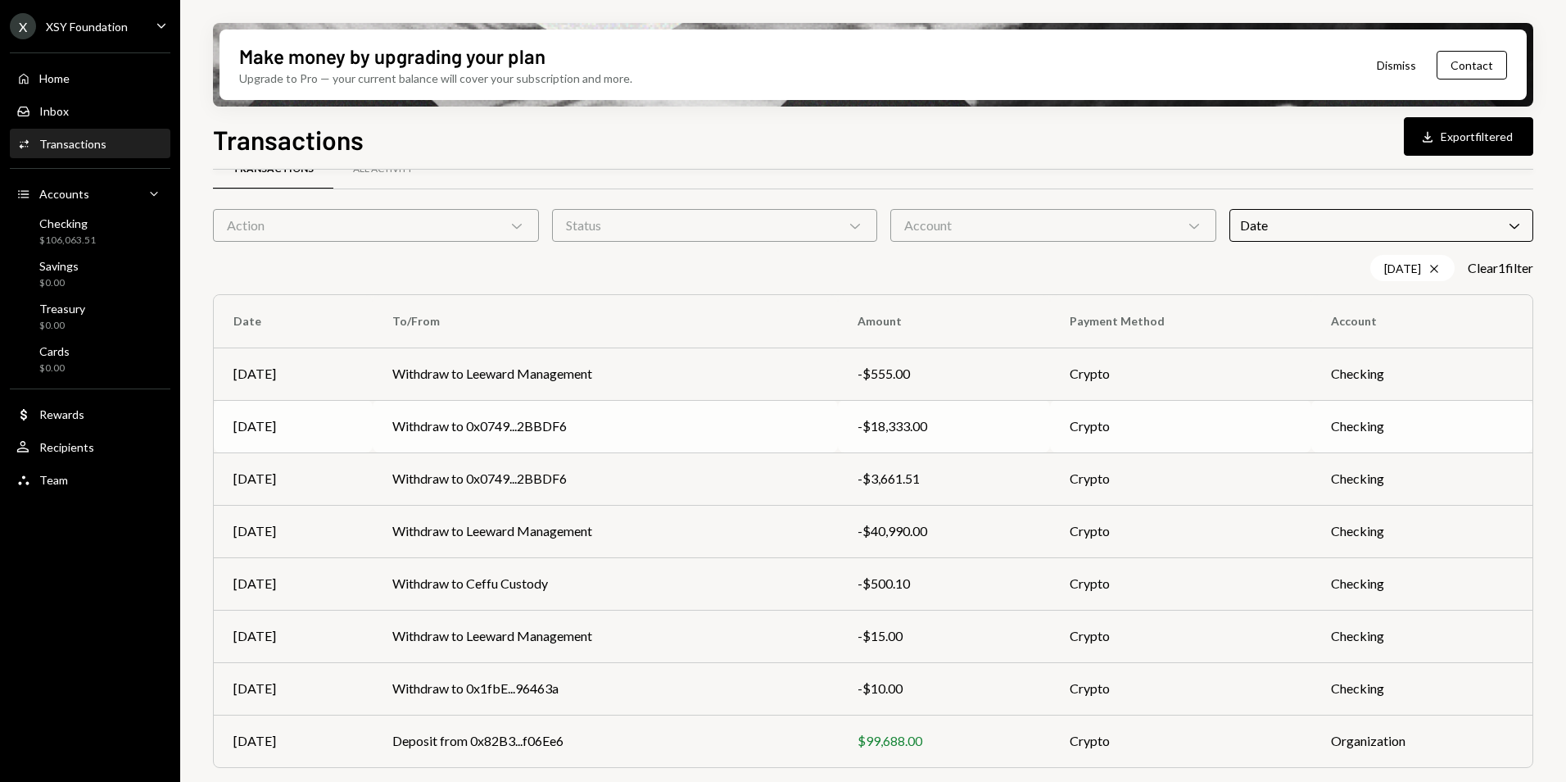
click at [631, 436] on td "Withdraw to 0x0749...2BBDF6" at bounding box center [605, 426] width 465 height 52
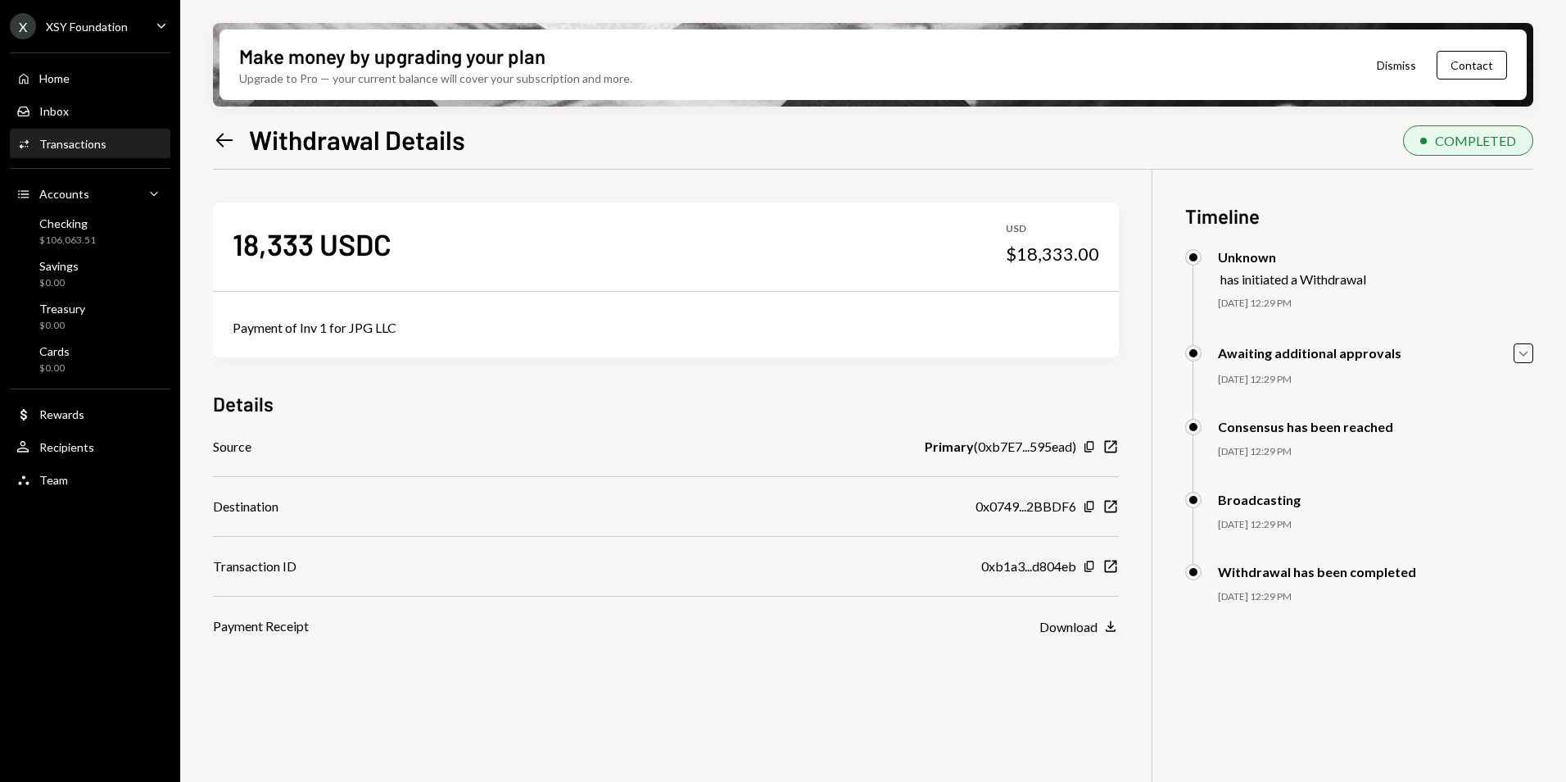
click at [229, 147] on icon "Left Arrow" at bounding box center [224, 140] width 23 height 23
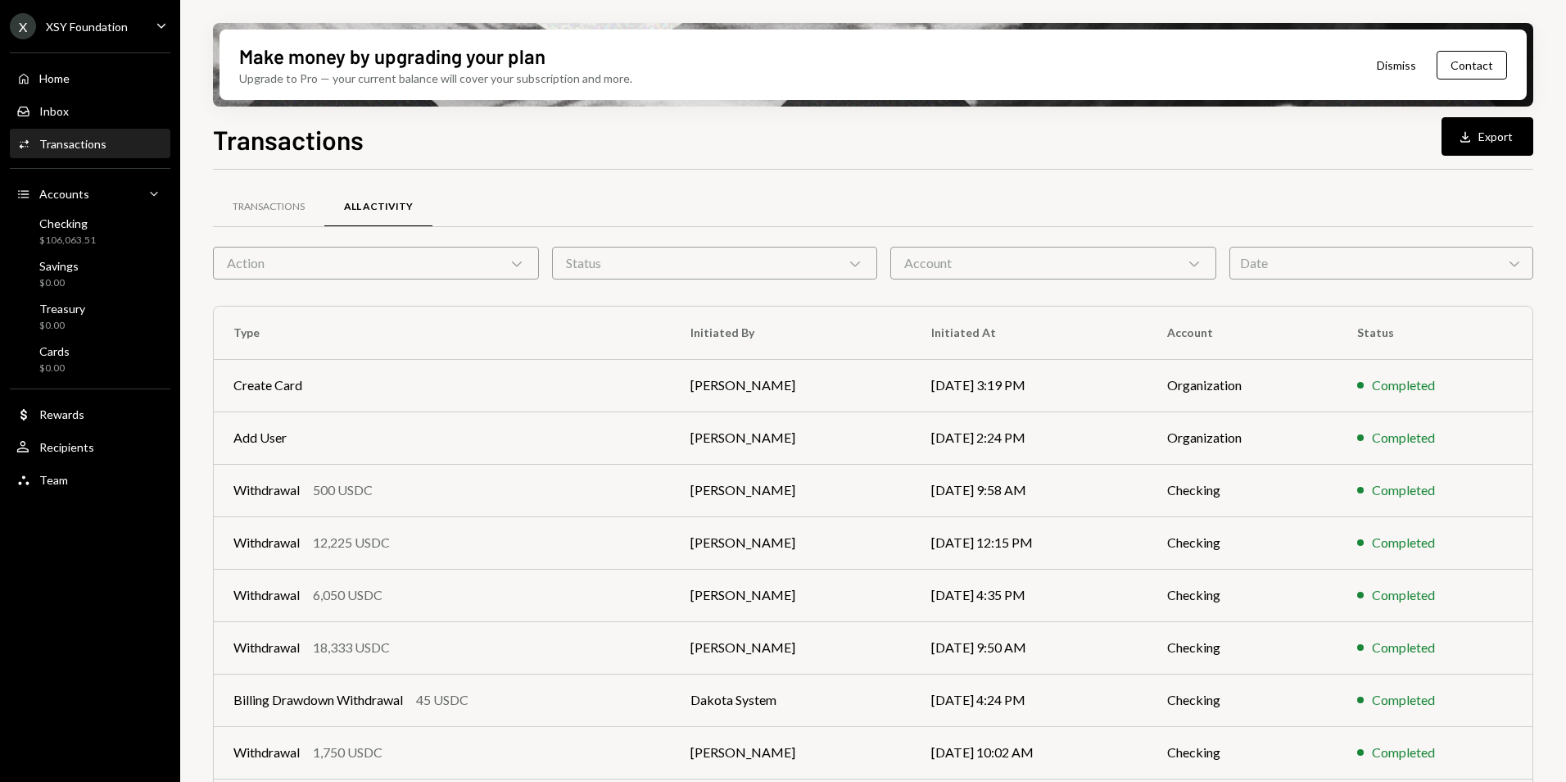
drag, startPoint x: 1285, startPoint y: 259, endPoint x: 1340, endPoint y: 261, distance: 54.9
click at [1285, 261] on div "Date Chevron Down" at bounding box center [1382, 263] width 304 height 33
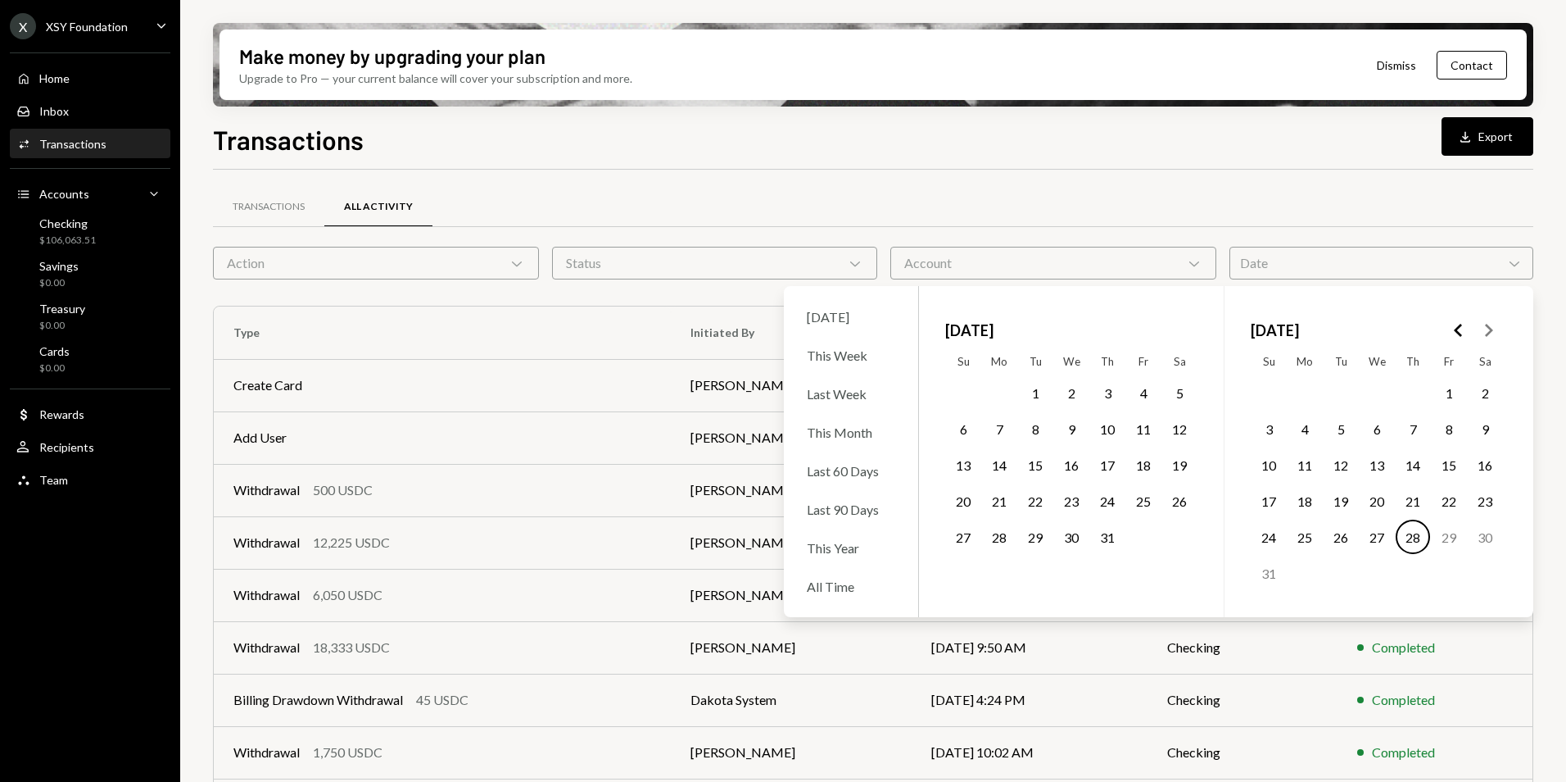
click at [1453, 331] on icon "Go to the Previous Month" at bounding box center [1459, 330] width 20 height 20
click at [1105, 467] on button "15" at bounding box center [1107, 464] width 34 height 34
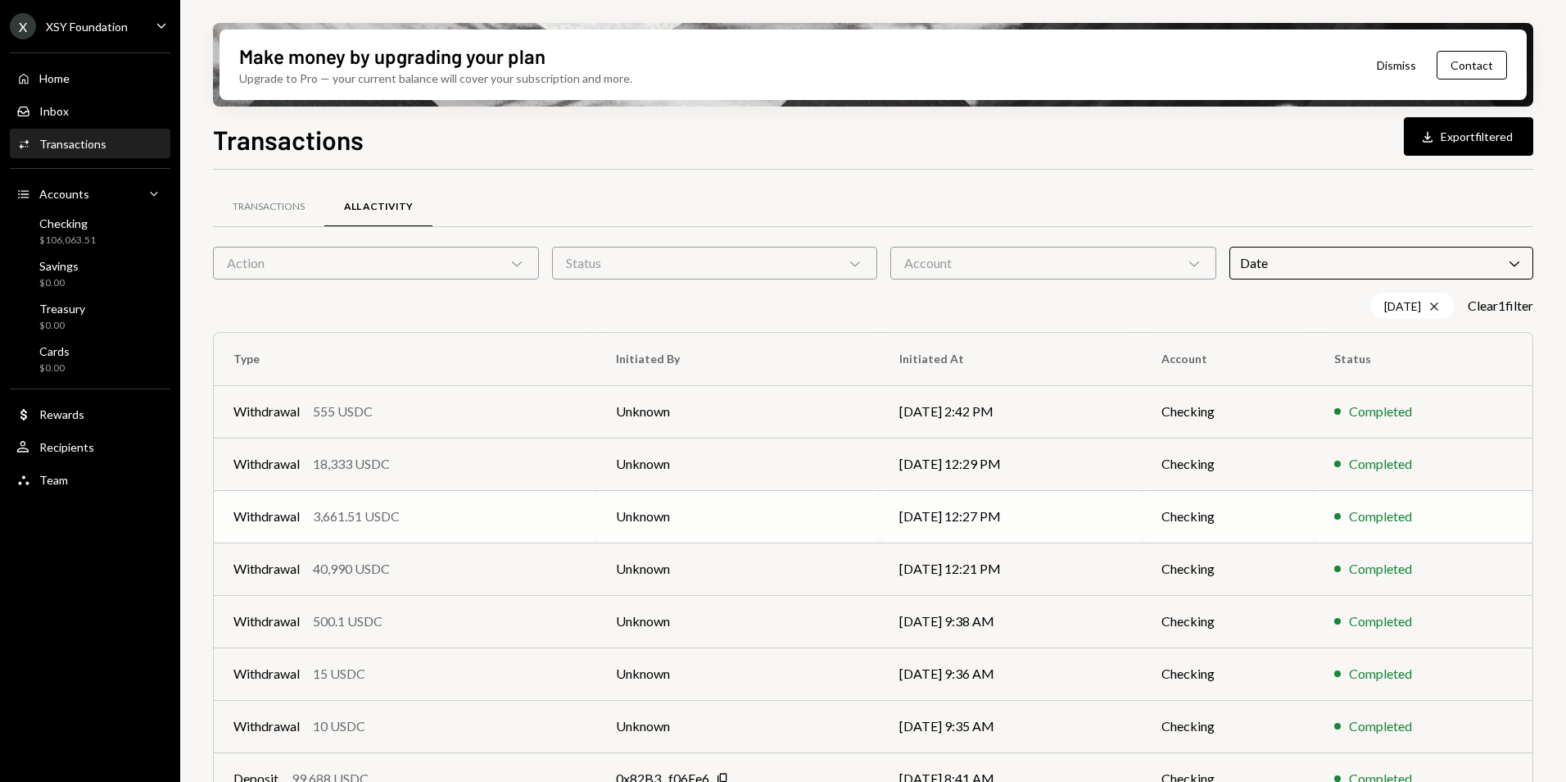
click at [414, 523] on div "Withdrawal 3,661.51 USDC" at bounding box center [404, 516] width 343 height 20
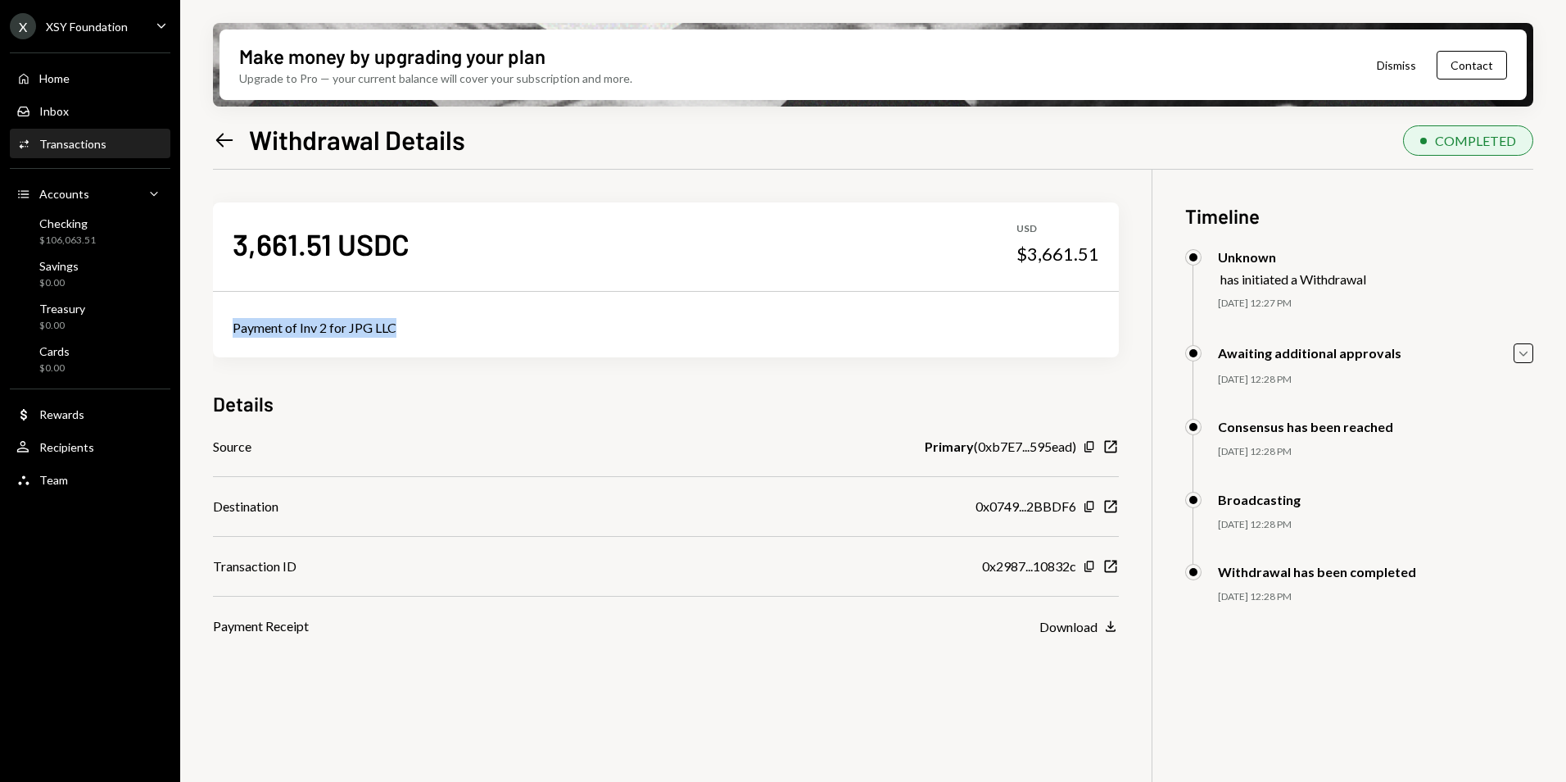
drag, startPoint x: 234, startPoint y: 328, endPoint x: 405, endPoint y: 335, distance: 170.6
click at [405, 335] on div "Payment of Inv 2 for JPG LLC" at bounding box center [666, 328] width 867 height 20
click at [397, 392] on div "Details" at bounding box center [666, 403] width 906 height 27
click at [220, 140] on icon at bounding box center [224, 140] width 17 height 14
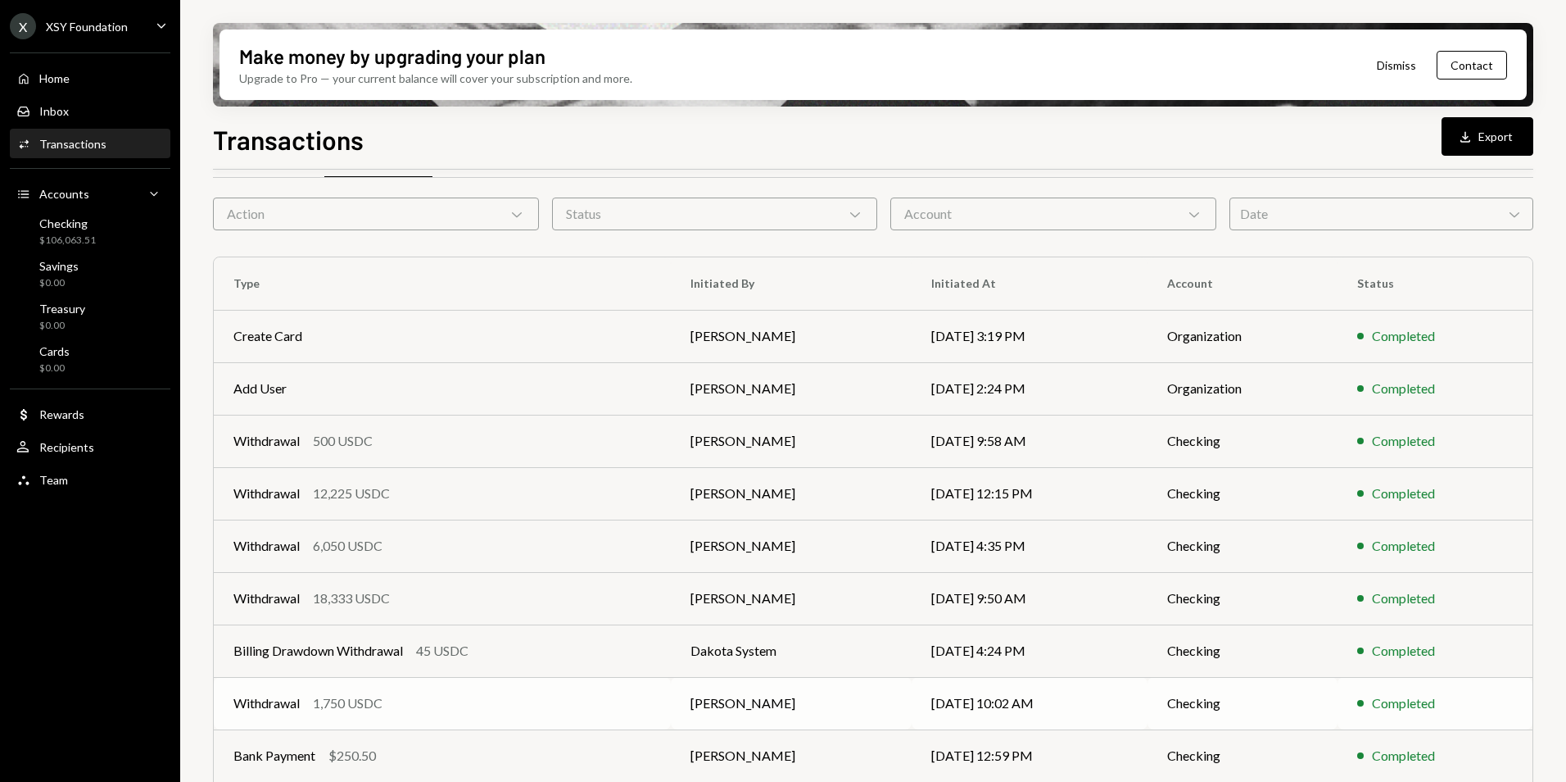
scroll to position [152, 0]
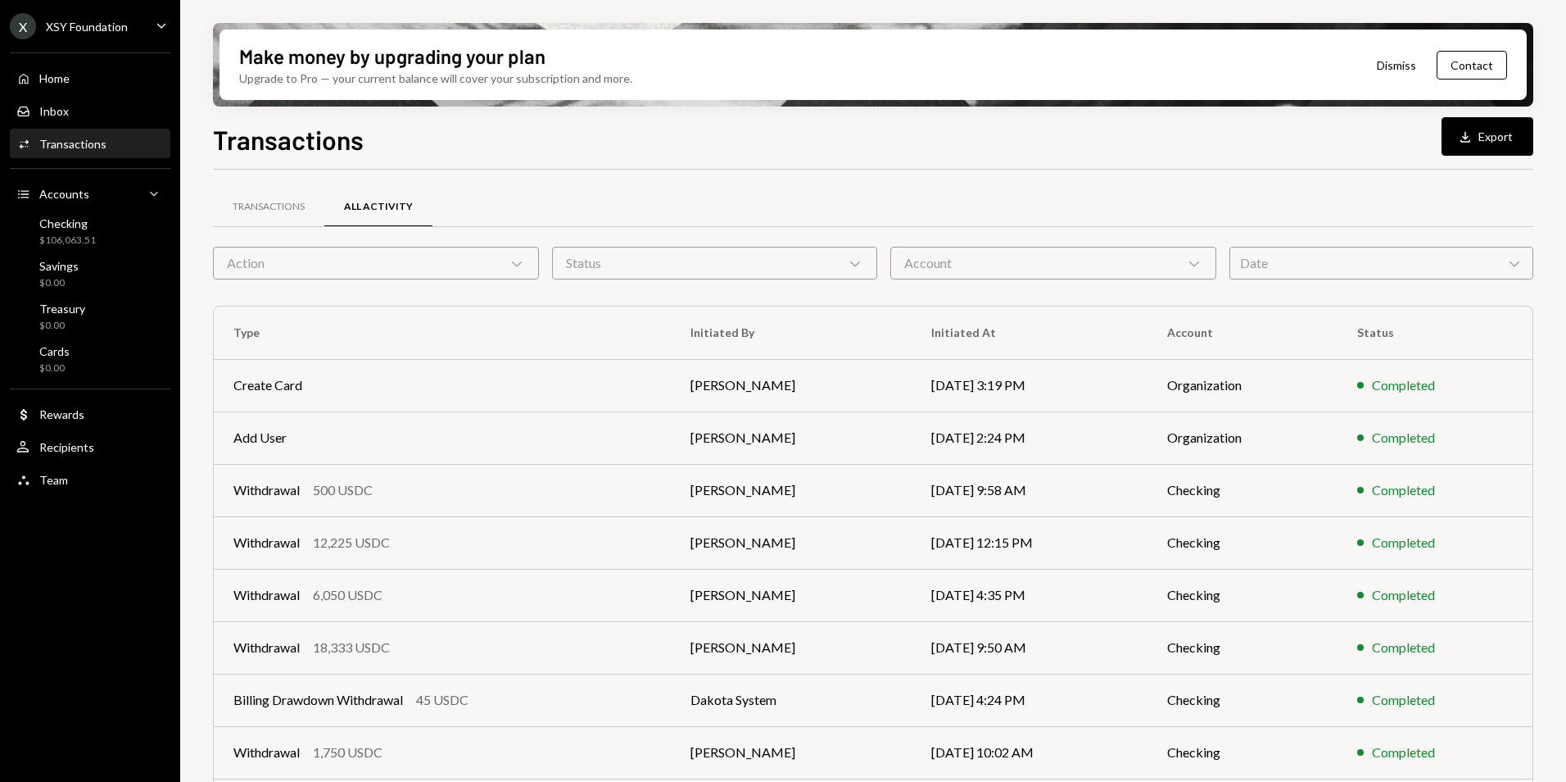
click at [1322, 262] on div "Date Chevron Down" at bounding box center [1382, 263] width 304 height 33
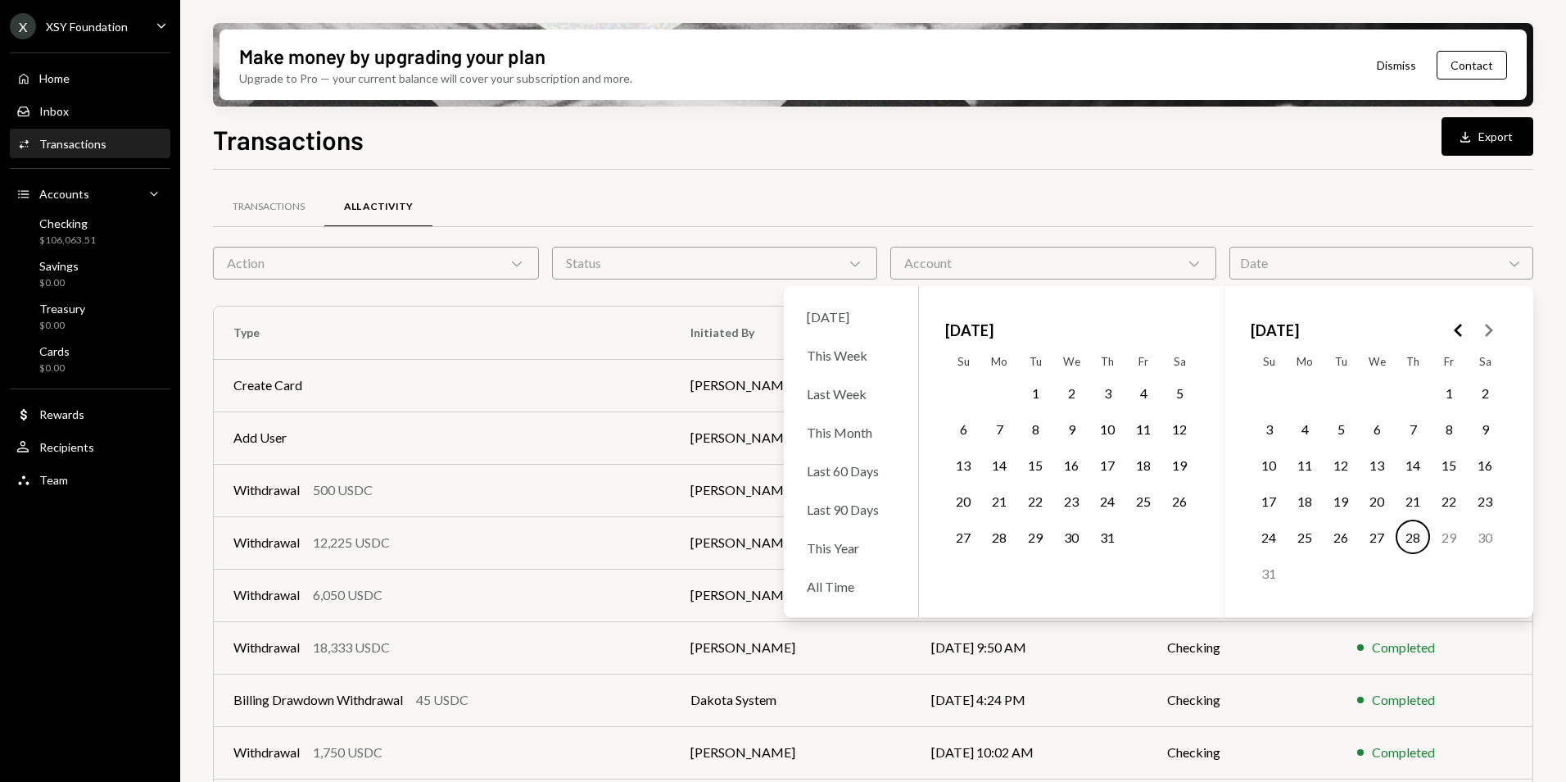
click at [1458, 325] on icon "Go to the Previous Month" at bounding box center [1459, 330] width 20 height 20
click at [1449, 394] on button "6" at bounding box center [1449, 392] width 34 height 34
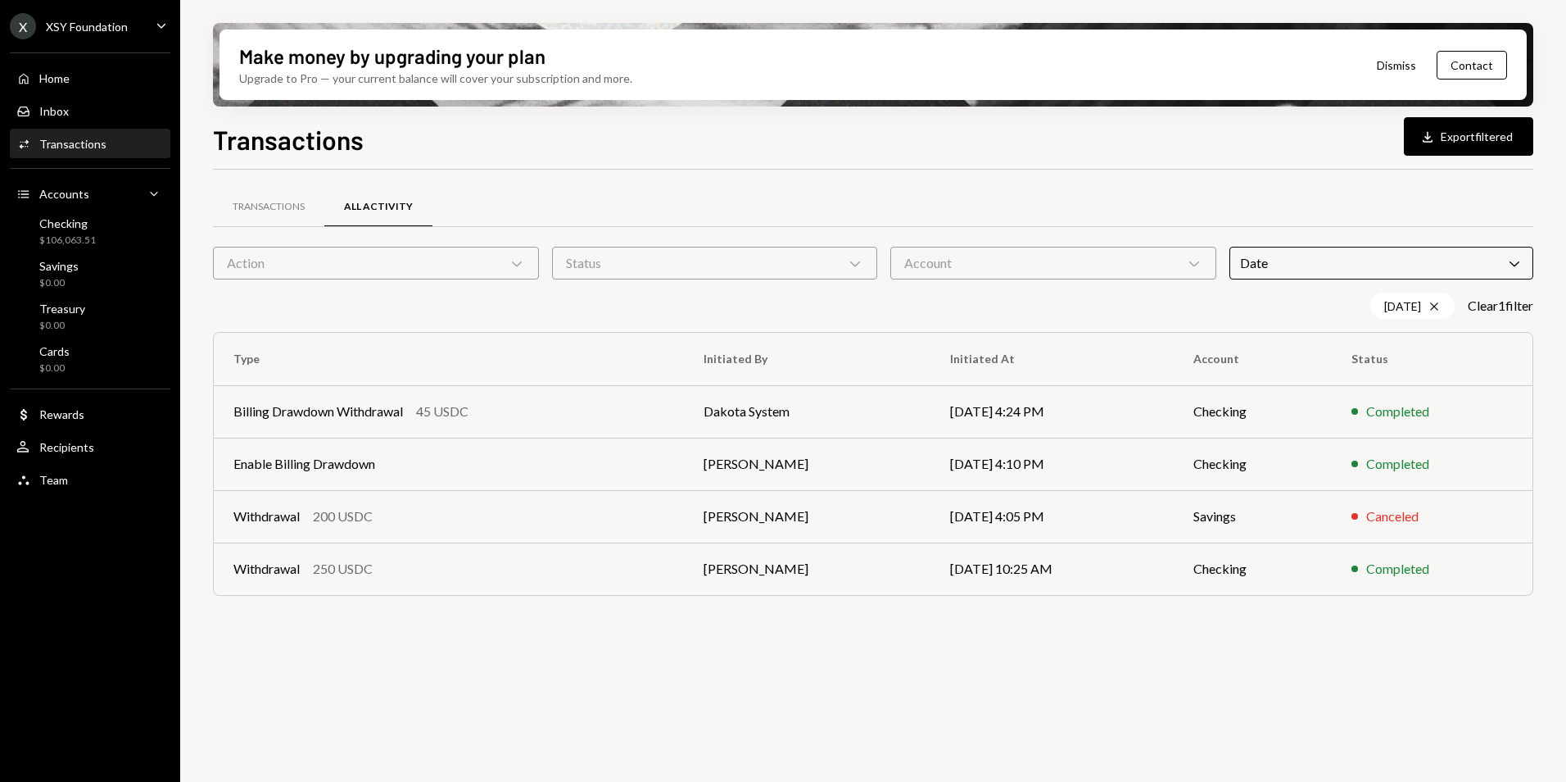
click at [544, 644] on div "Transactions All Activity Action Chevron Down Status Chevron Down Account Chevr…" at bounding box center [873, 485] width 1321 height 631
click at [827, 567] on td "[PERSON_NAME]" at bounding box center [807, 568] width 247 height 52
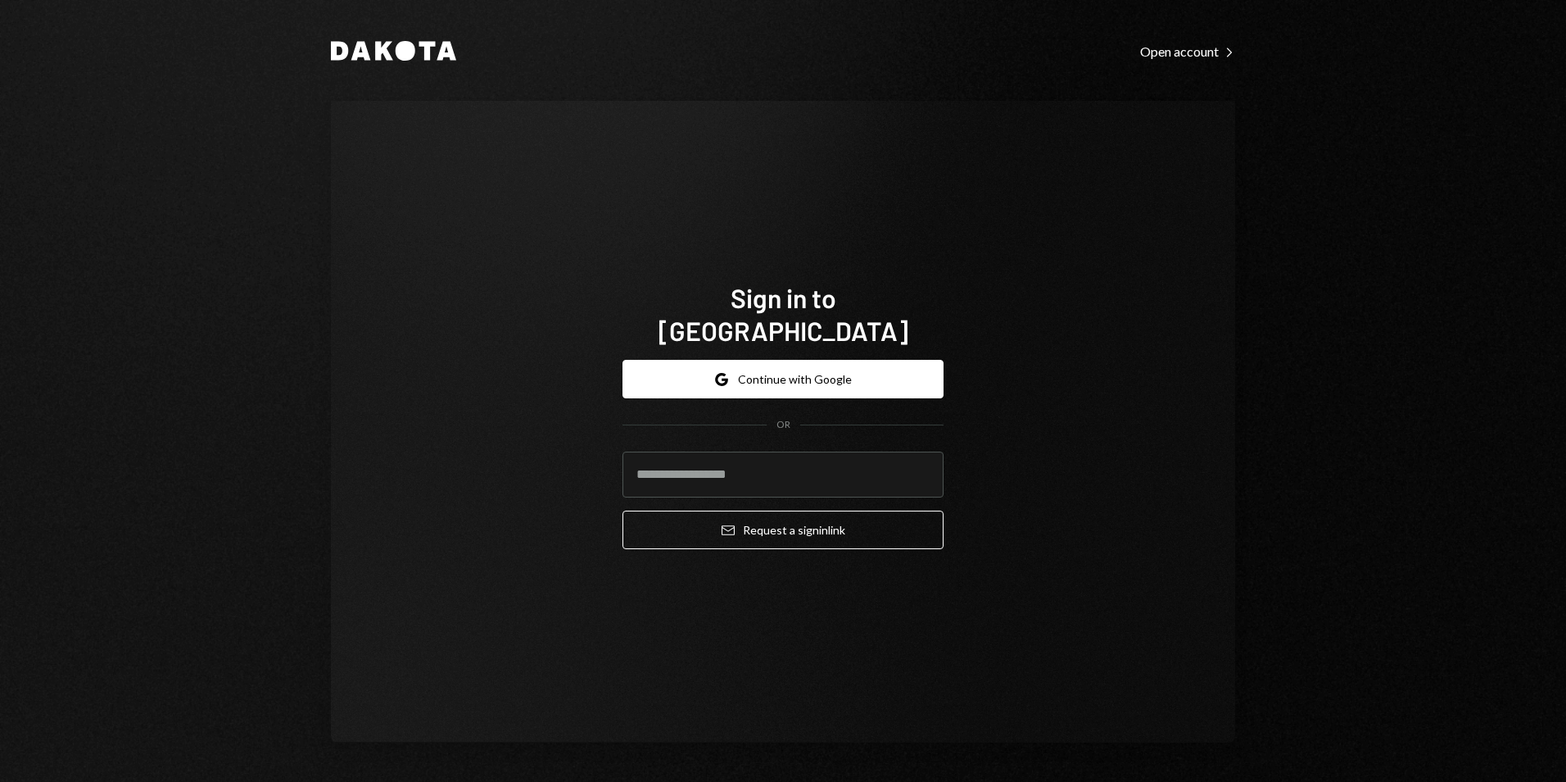
type input "**********"
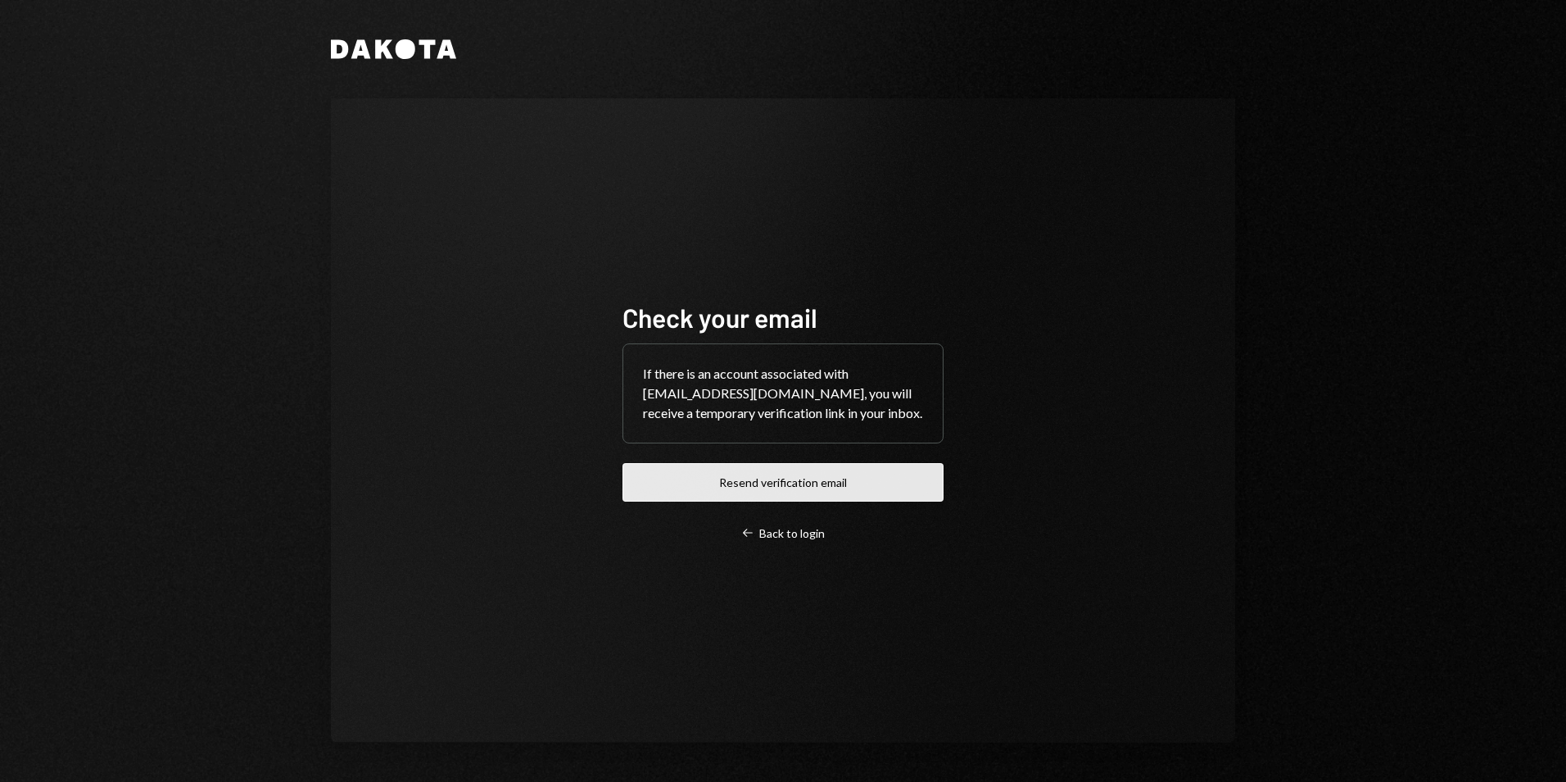
click at [796, 488] on button "Resend verification email" at bounding box center [783, 482] width 321 height 39
click at [772, 492] on button "Resend verification email" at bounding box center [783, 482] width 321 height 39
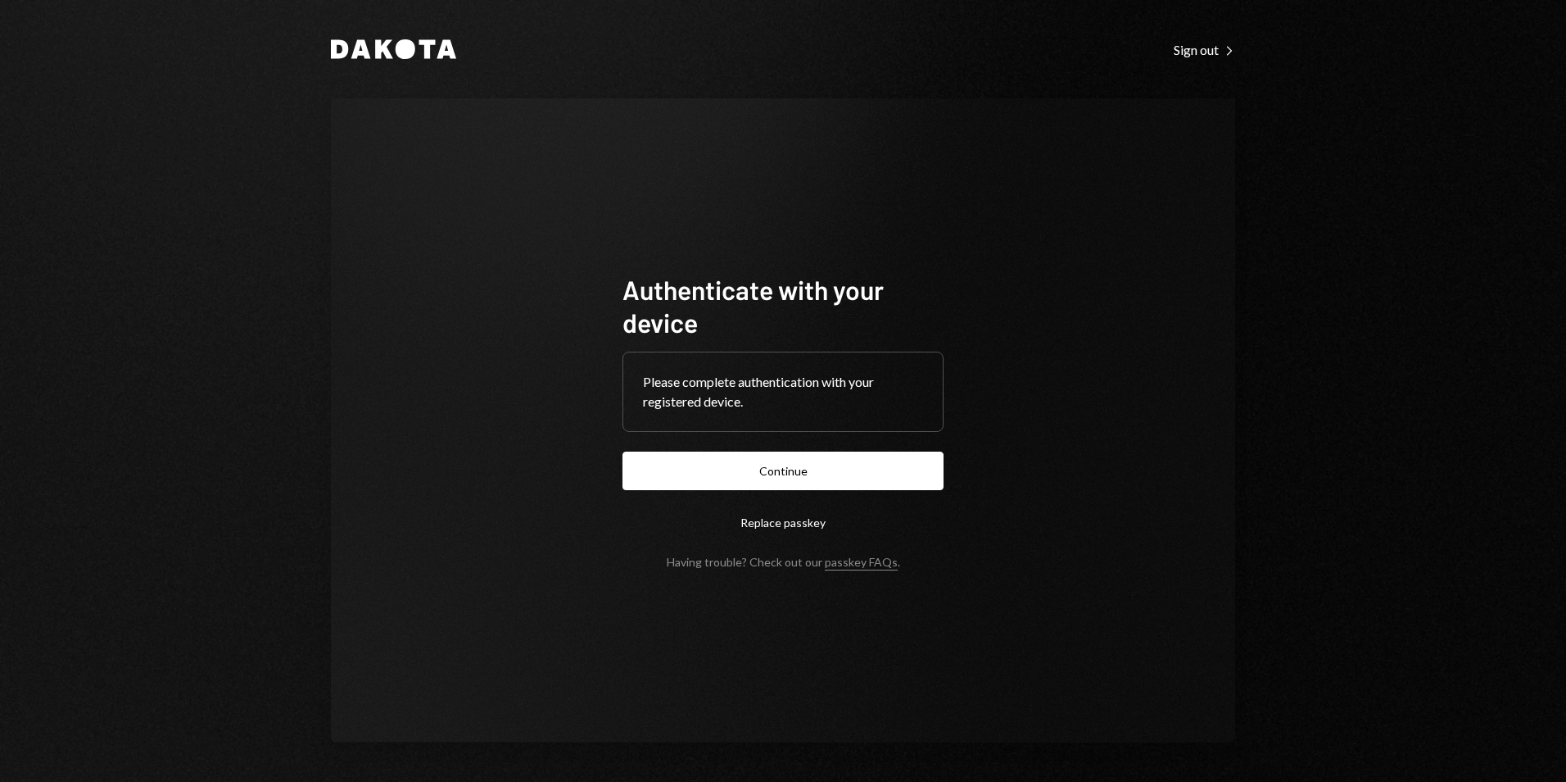
click at [781, 466] on button "Continue" at bounding box center [783, 470] width 321 height 39
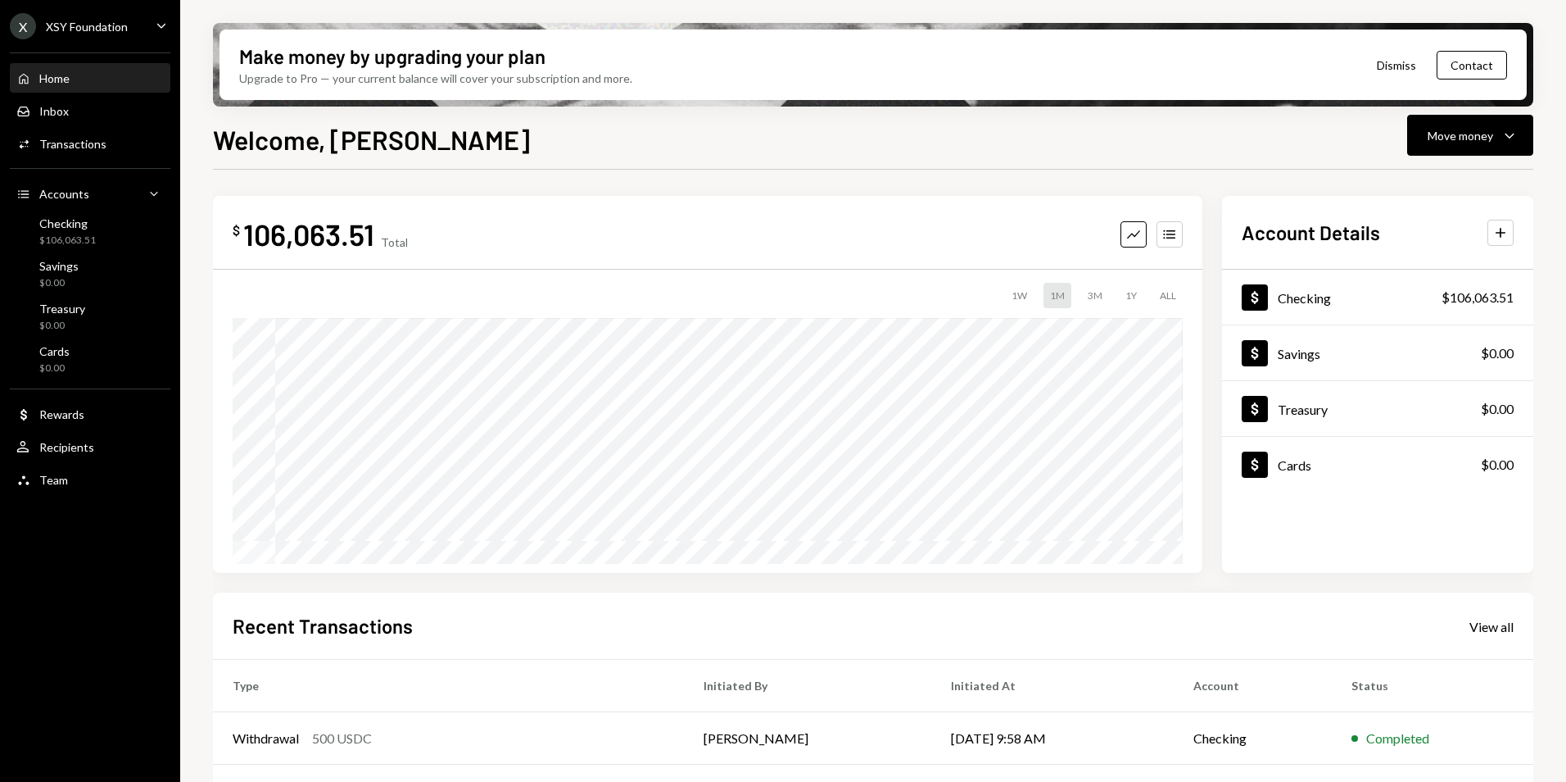
click at [86, 30] on div "XSY Foundation" at bounding box center [87, 27] width 82 height 14
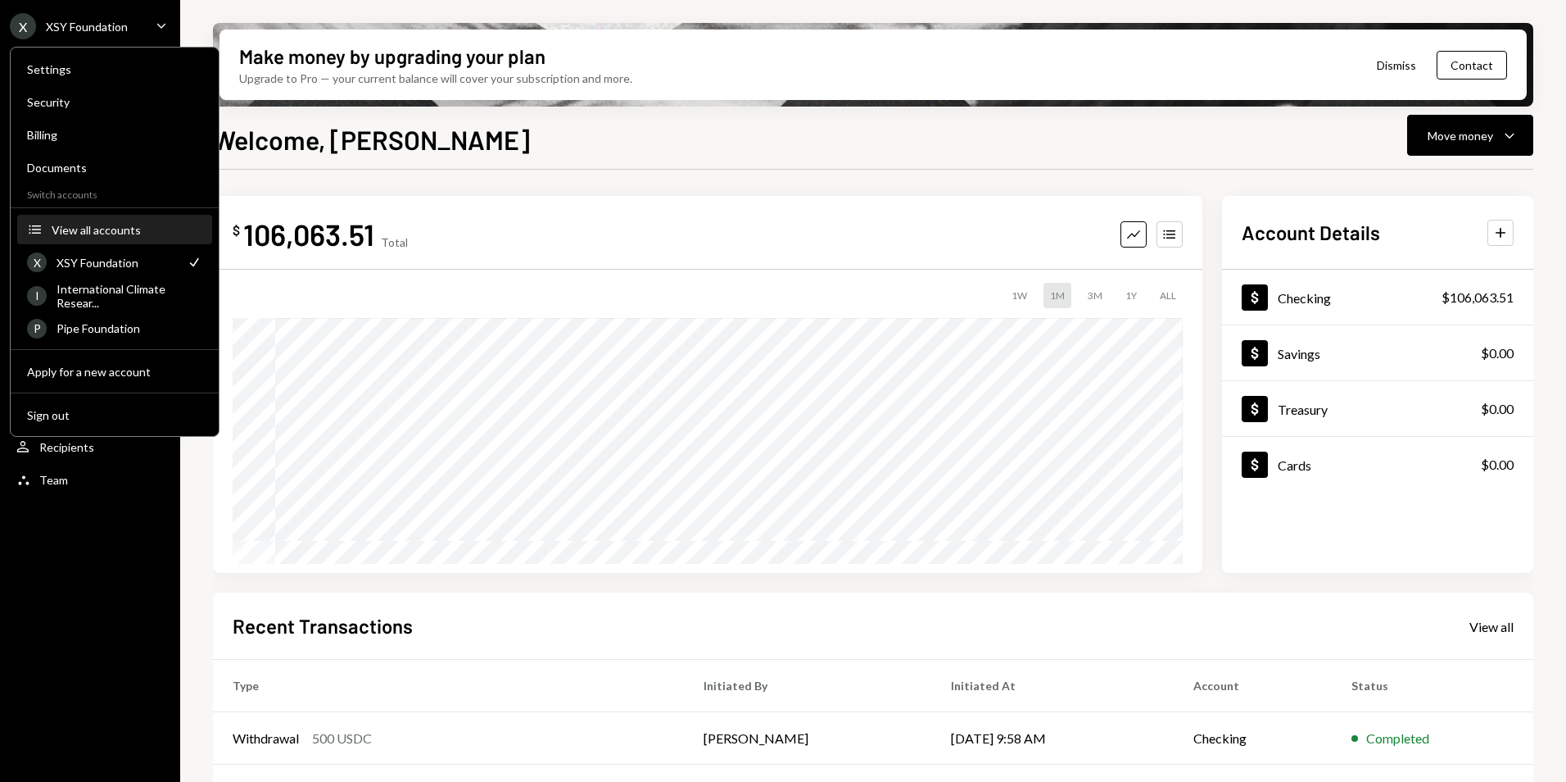
click at [94, 232] on div "View all accounts" at bounding box center [127, 230] width 151 height 14
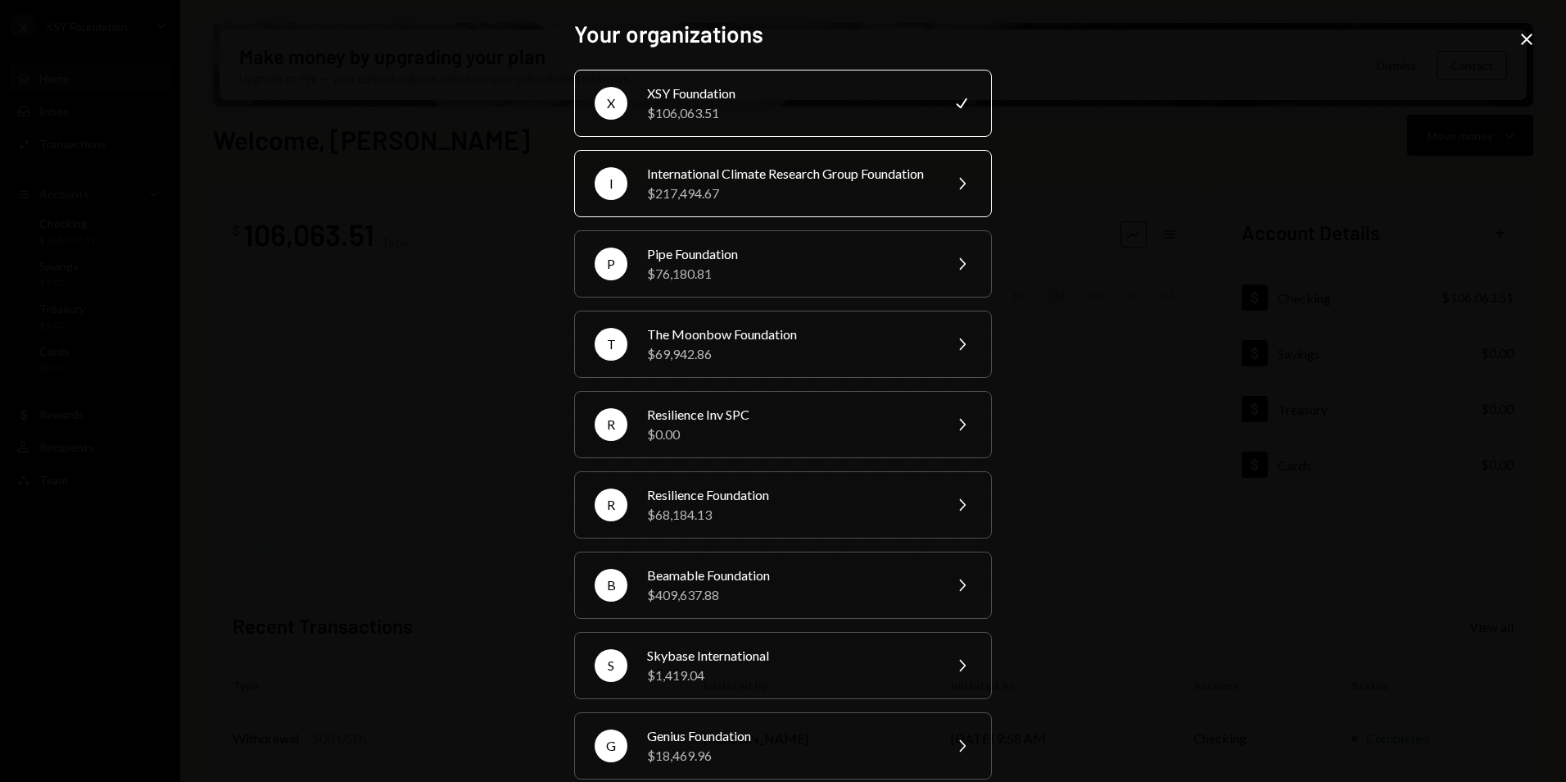
click at [690, 184] on div "International Climate Research Group Foundation" at bounding box center [789, 174] width 285 height 20
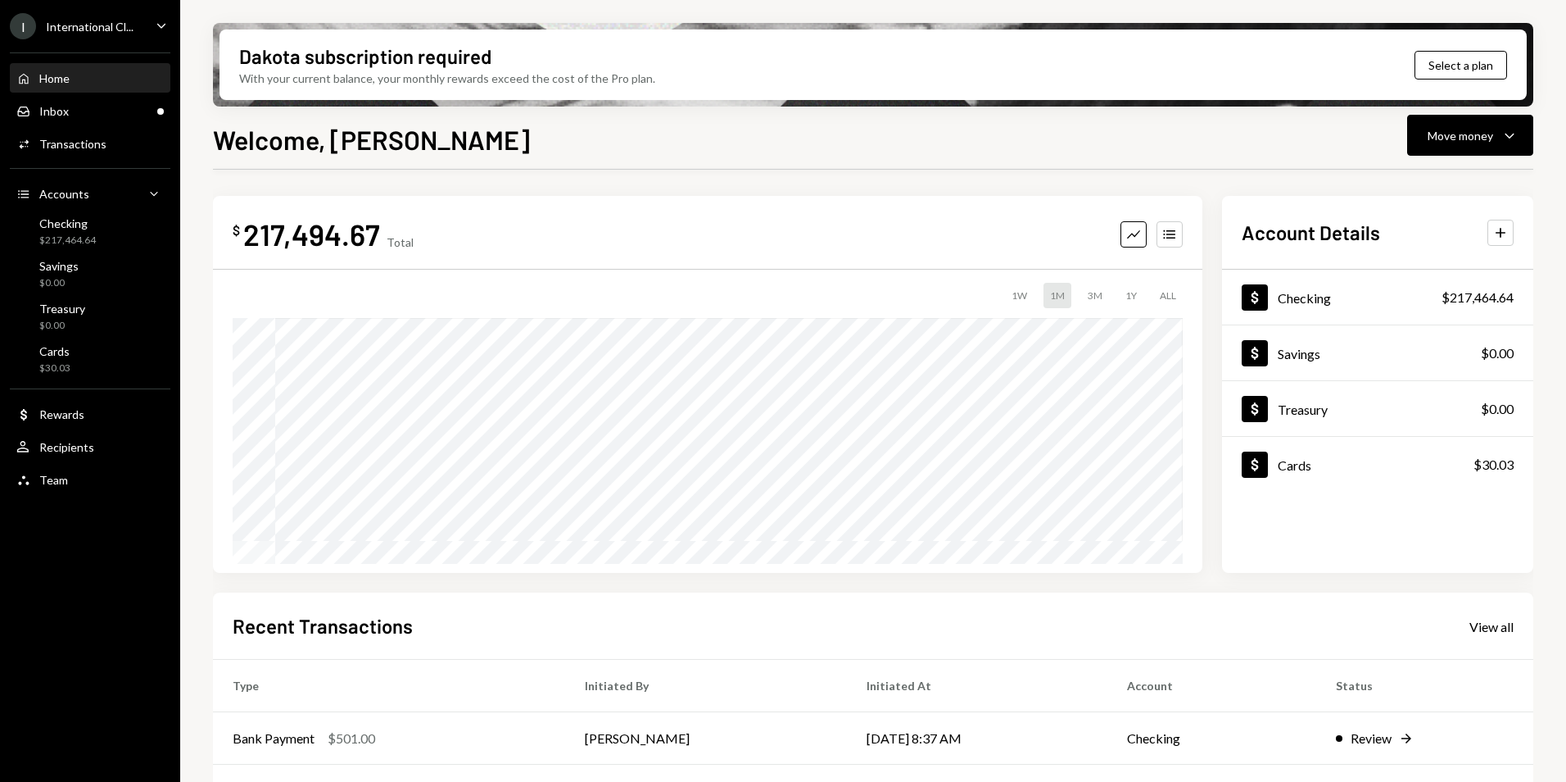
scroll to position [206, 0]
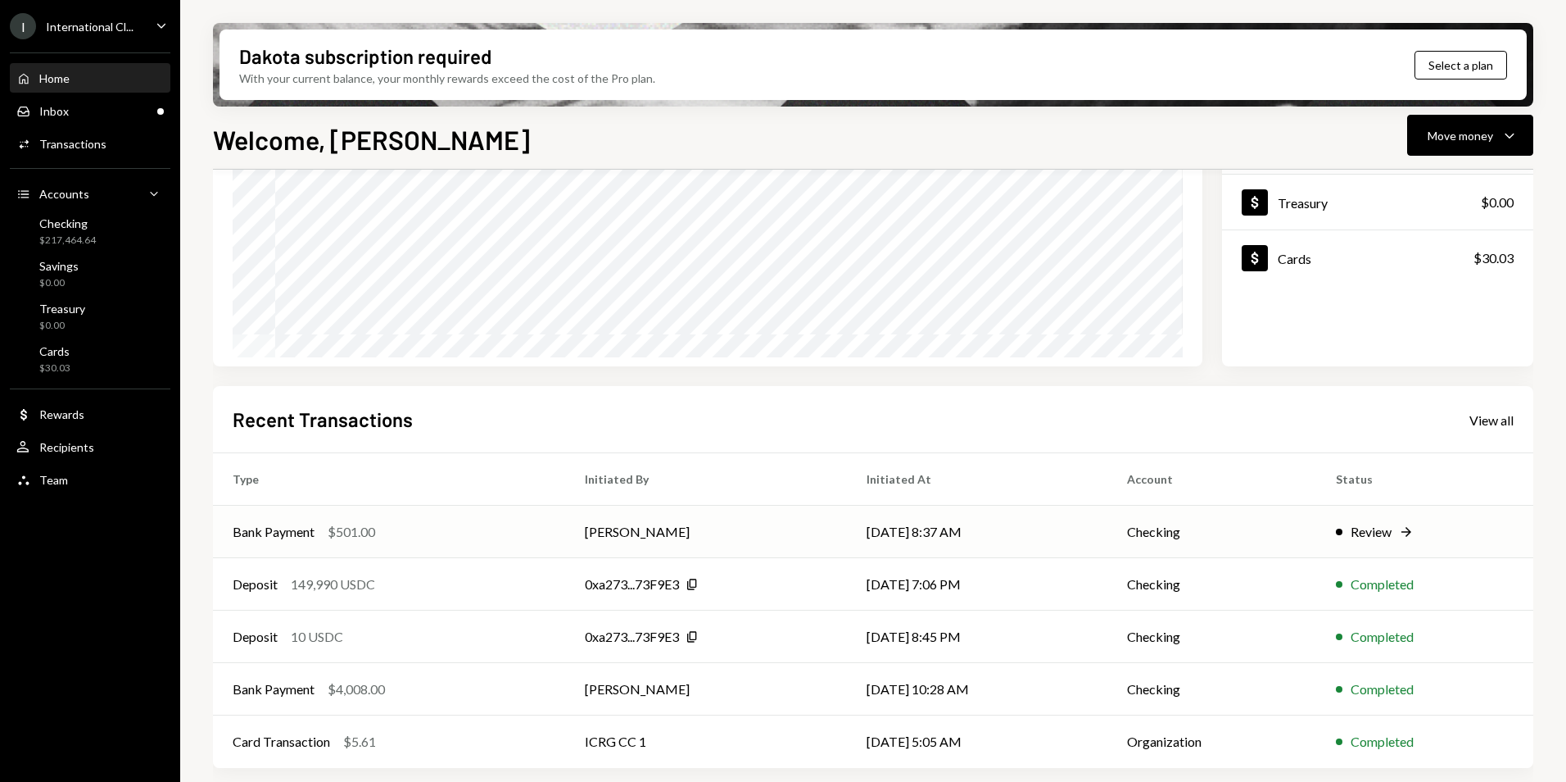
click at [1391, 534] on div "Review" at bounding box center [1371, 532] width 41 height 20
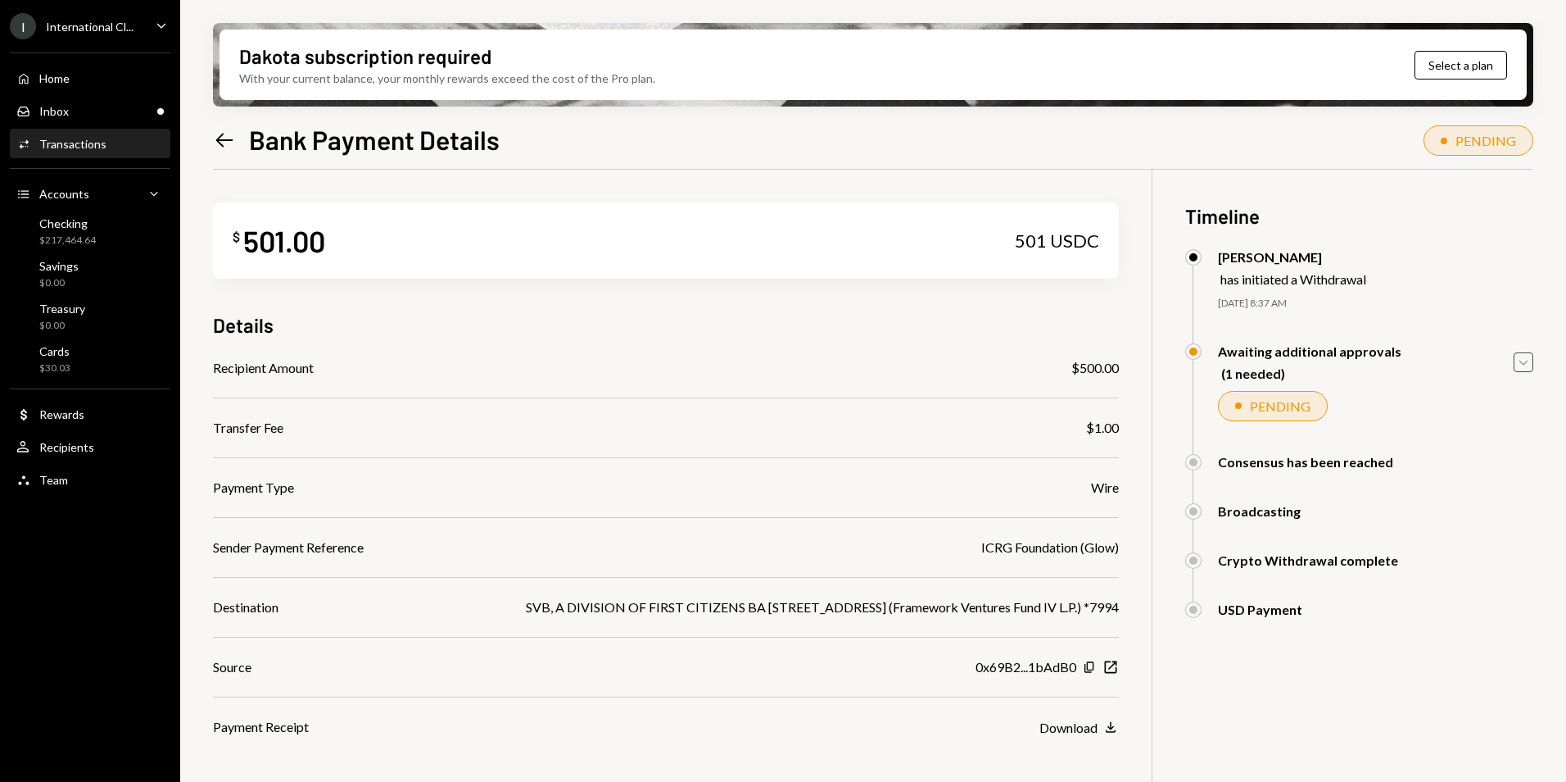
click at [1527, 363] on icon "Caret Down" at bounding box center [1524, 362] width 18 height 18
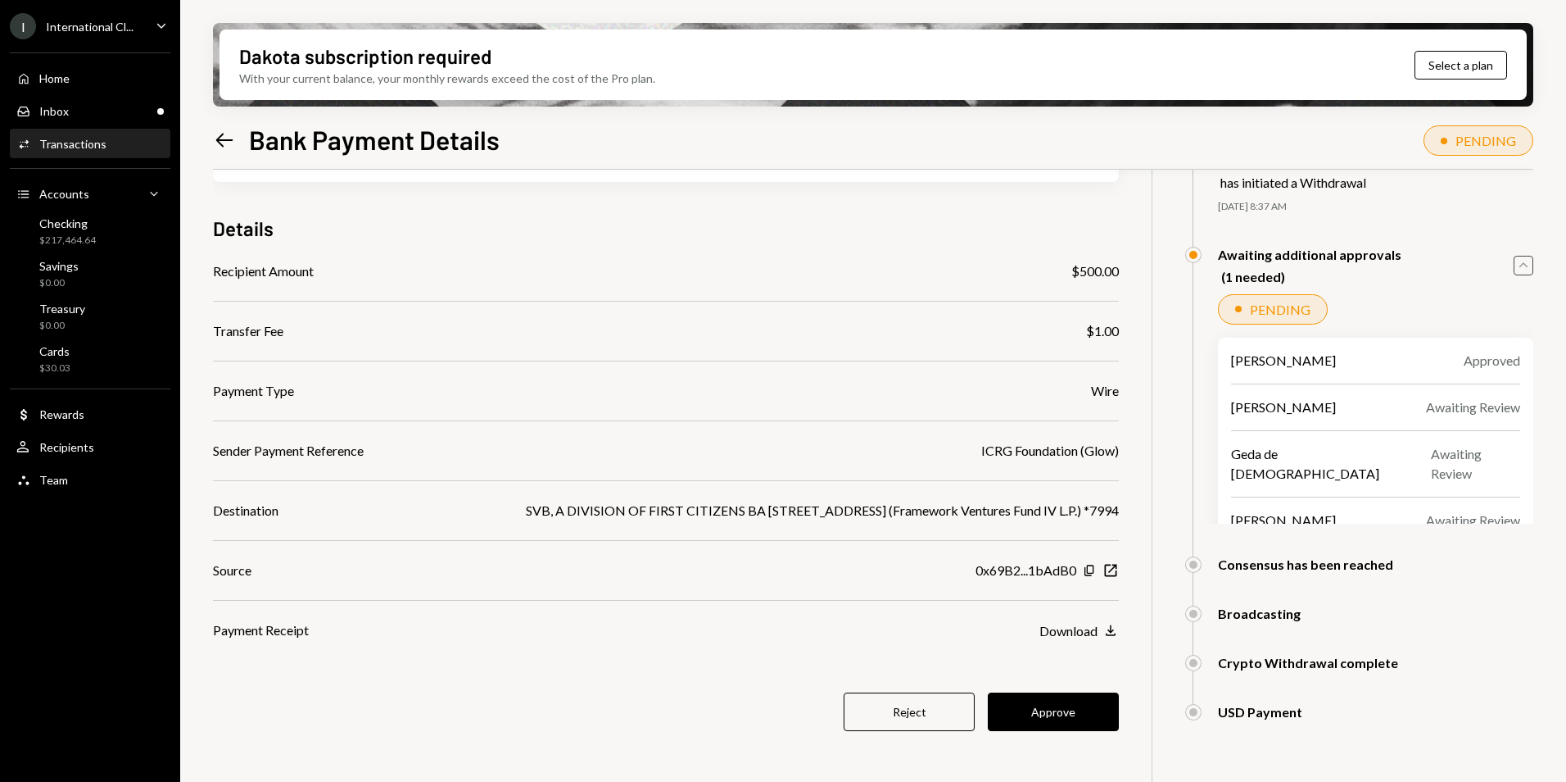
scroll to position [131, 0]
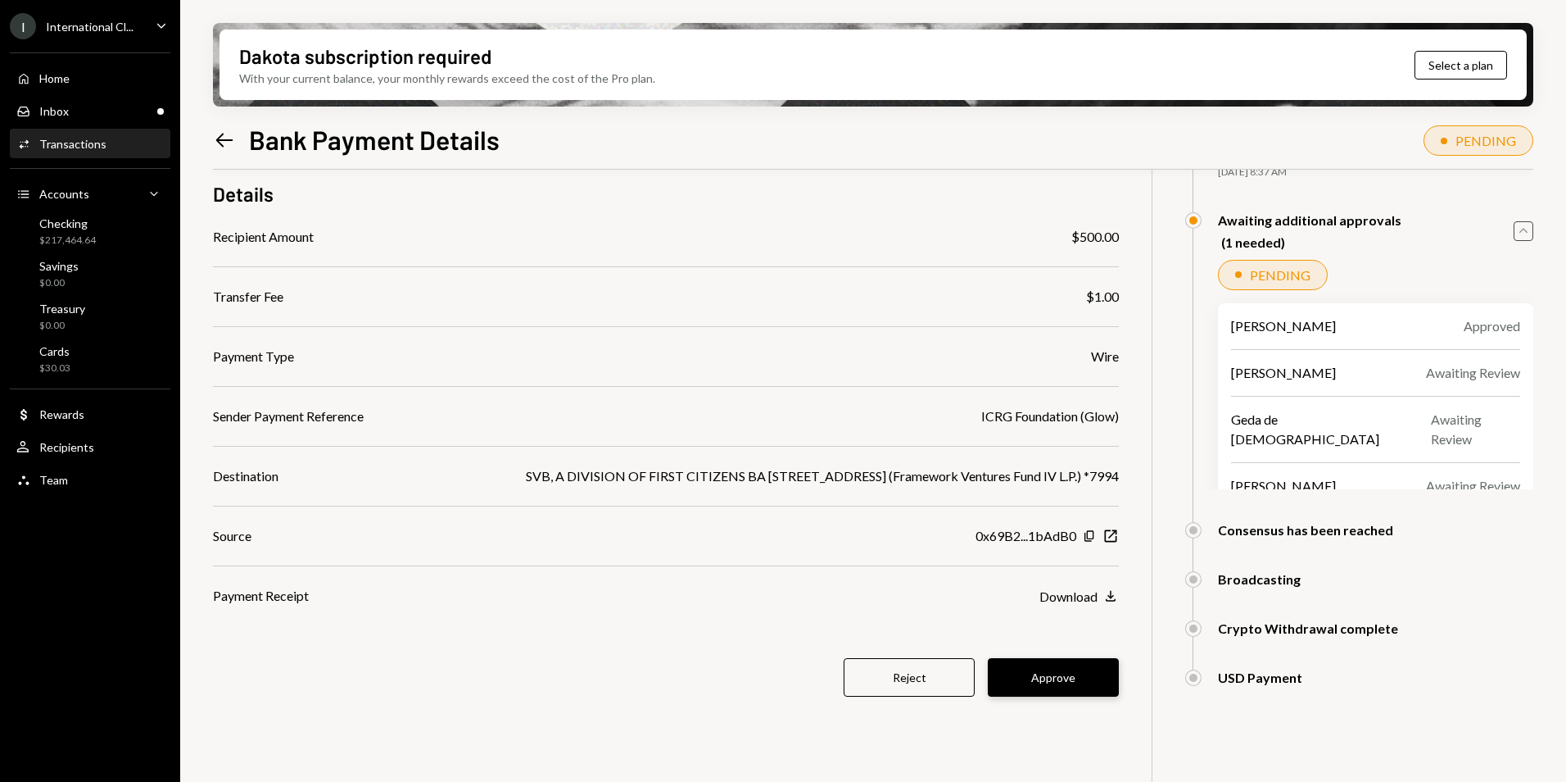
click at [1072, 679] on button "Approve" at bounding box center [1053, 677] width 131 height 39
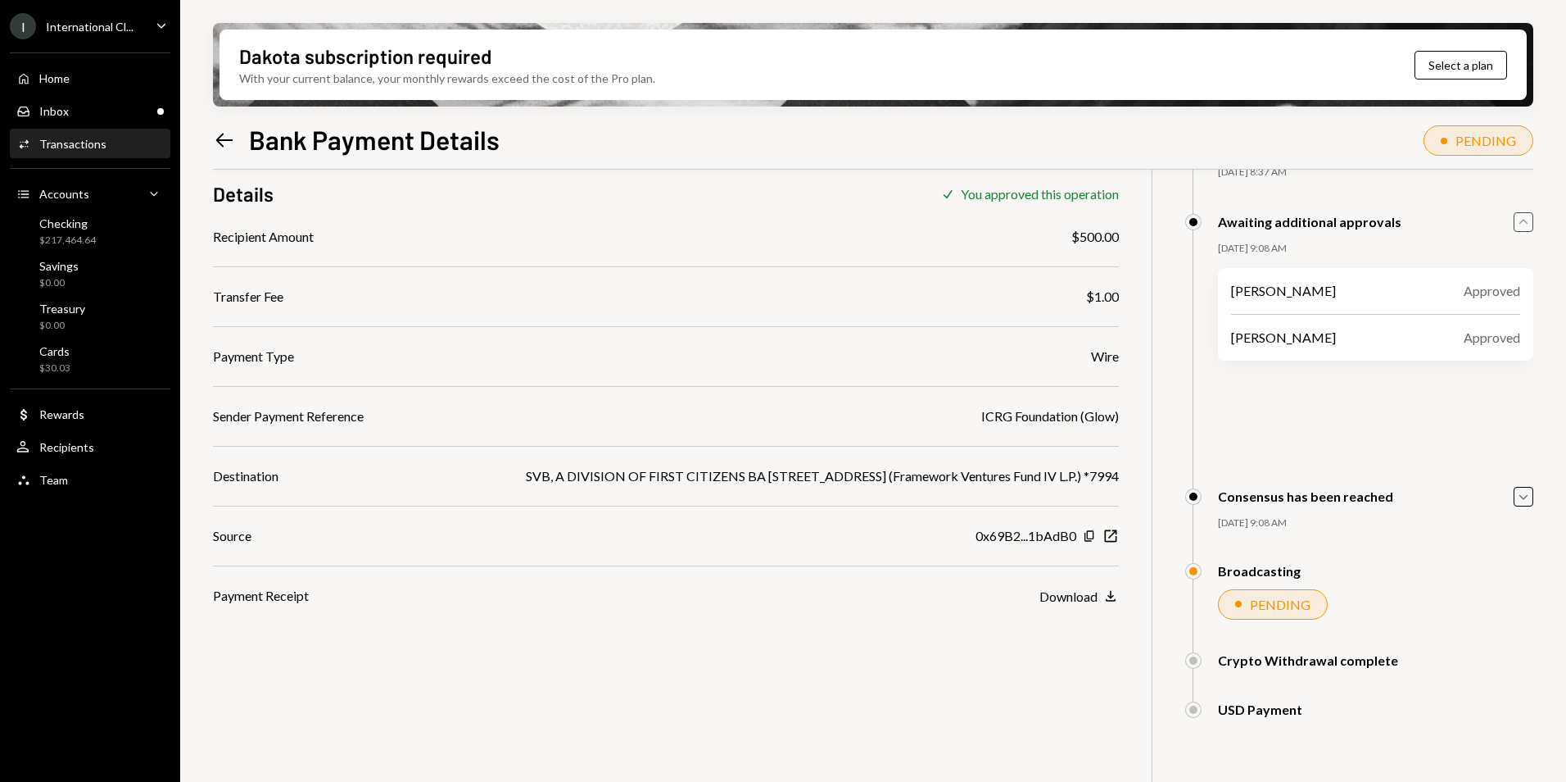
click at [1035, 700] on div "$ 501.00 501 USDC Details Check You approved this operation Recipient Amount $5…" at bounding box center [873, 430] width 1321 height 782
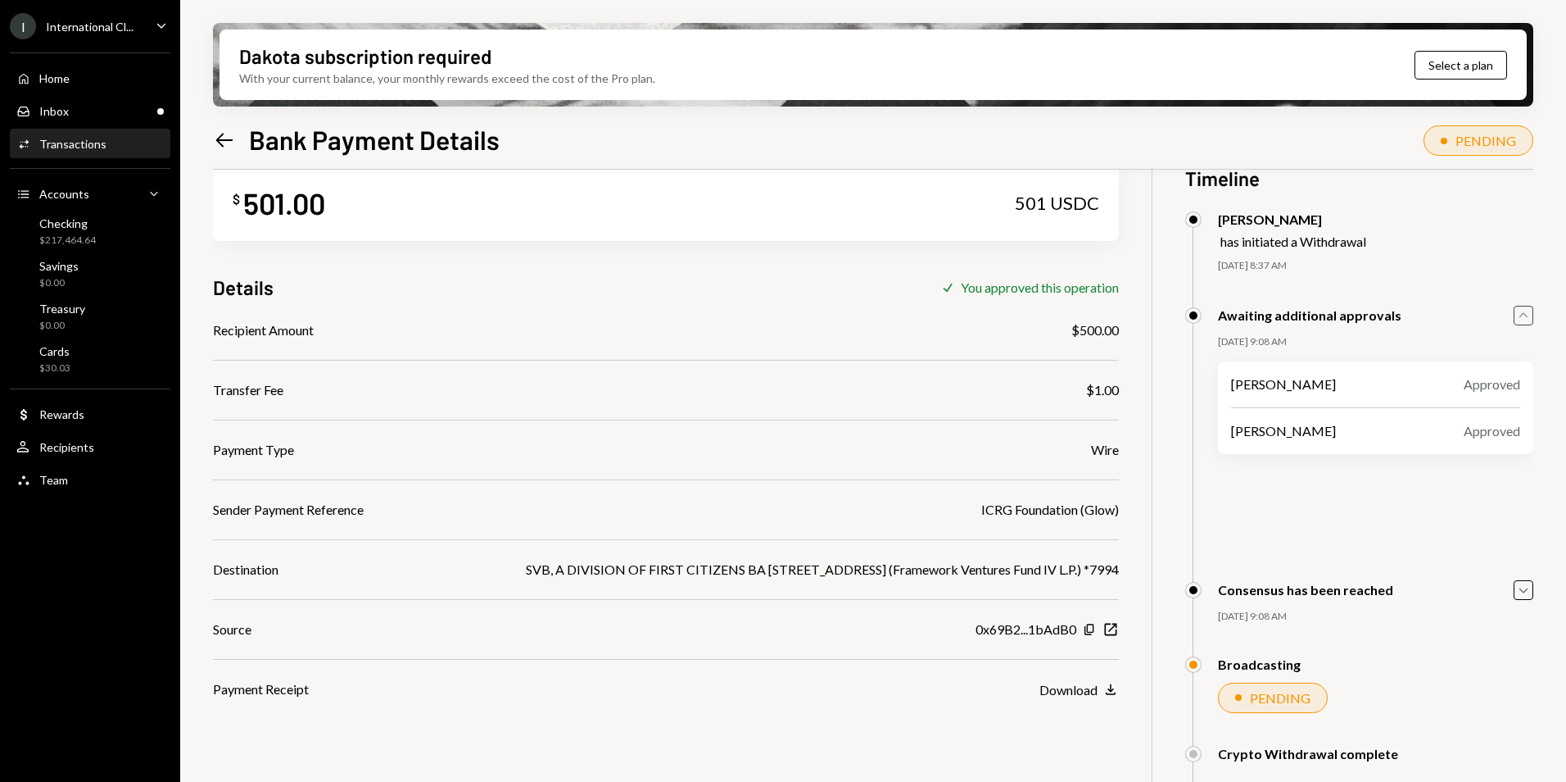
scroll to position [0, 0]
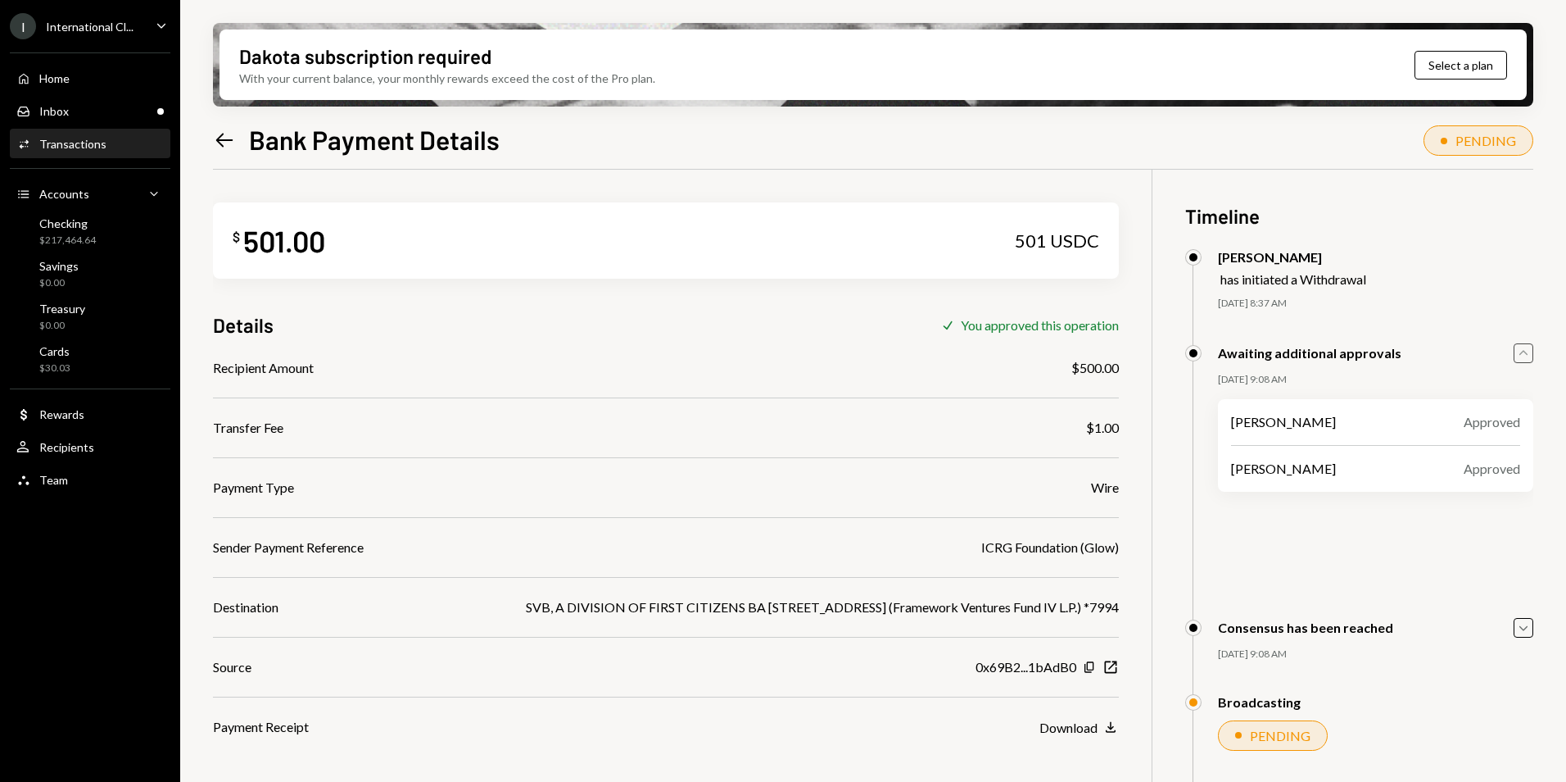
click at [565, 139] on div "Left Arrow Bank Payment Details PENDING" at bounding box center [873, 138] width 1321 height 36
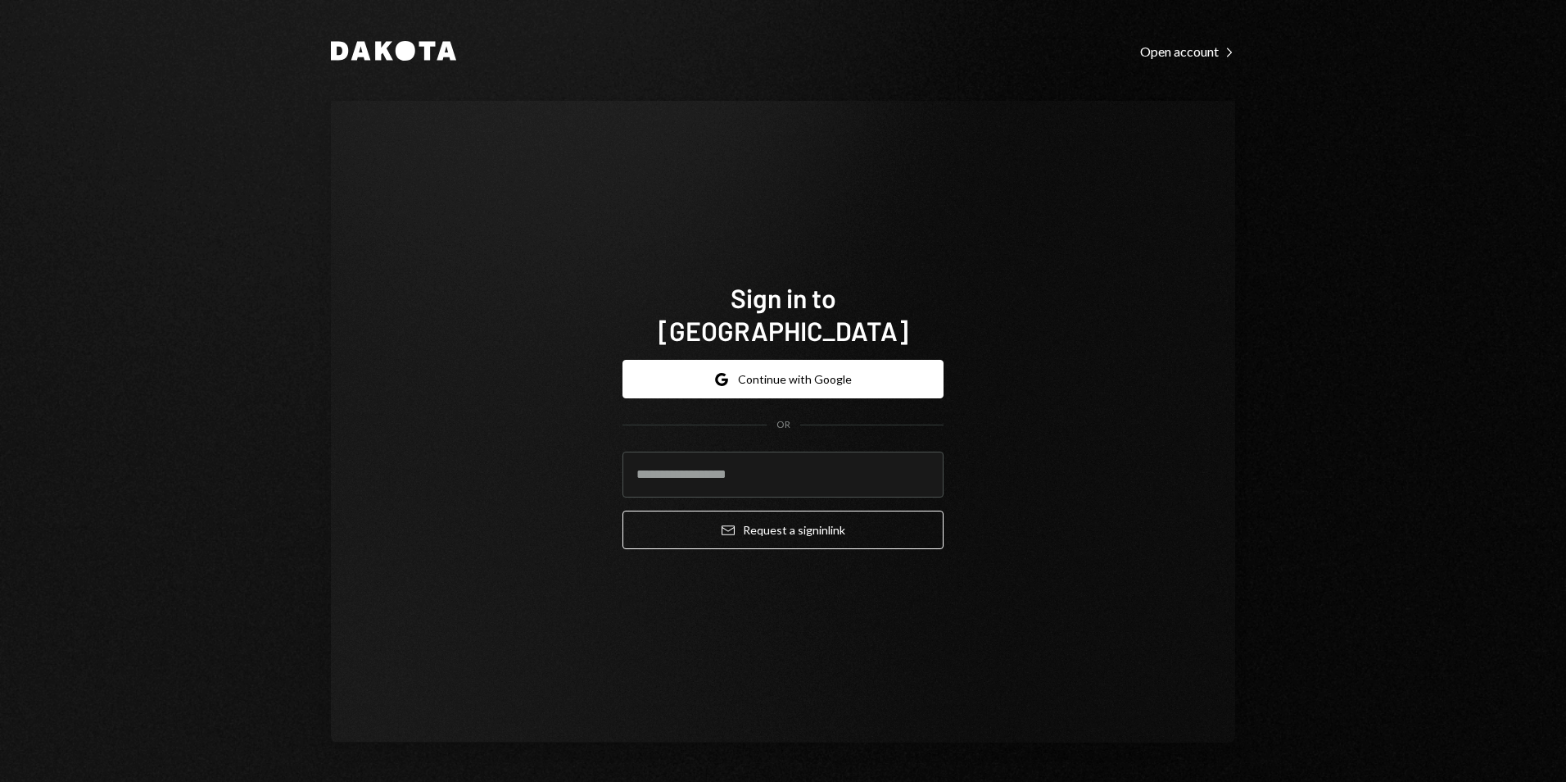
type input "**********"
